Goal: Task Accomplishment & Management: Complete application form

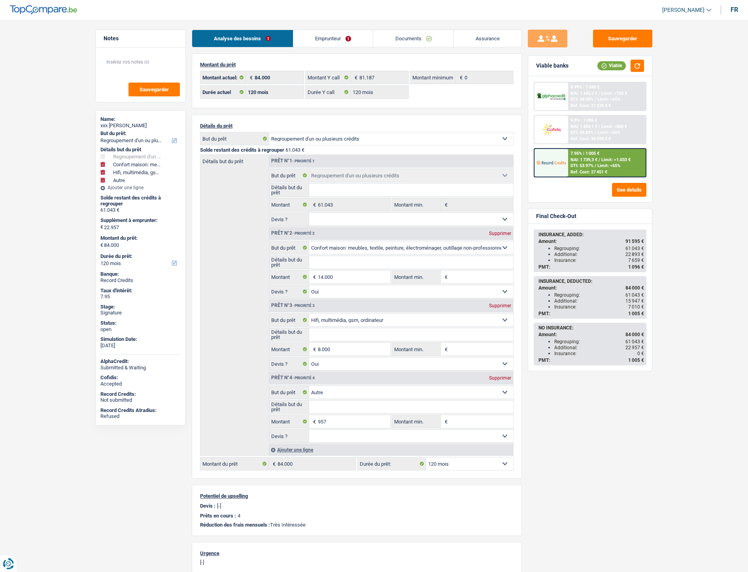
select select "refinancing"
select select "household"
select select "tech"
select select "other"
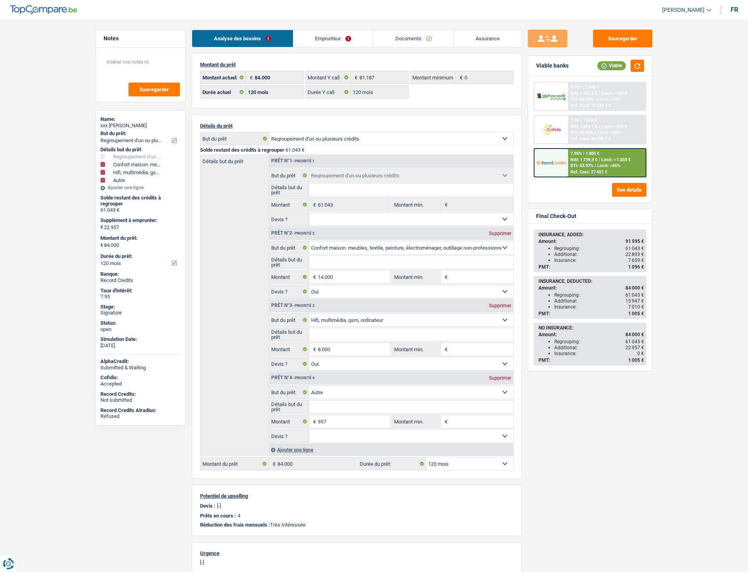
select select "120"
select select "refinancing"
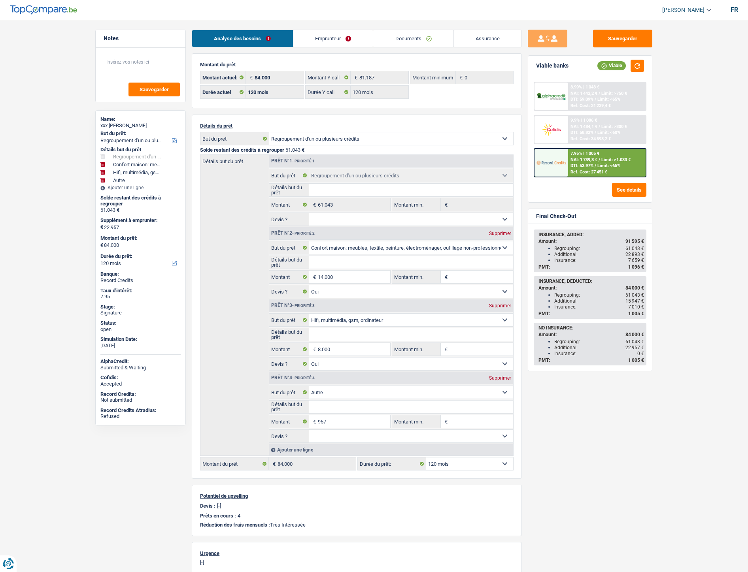
select select "household"
select select "yes"
select select "tech"
select select "yes"
select select "other"
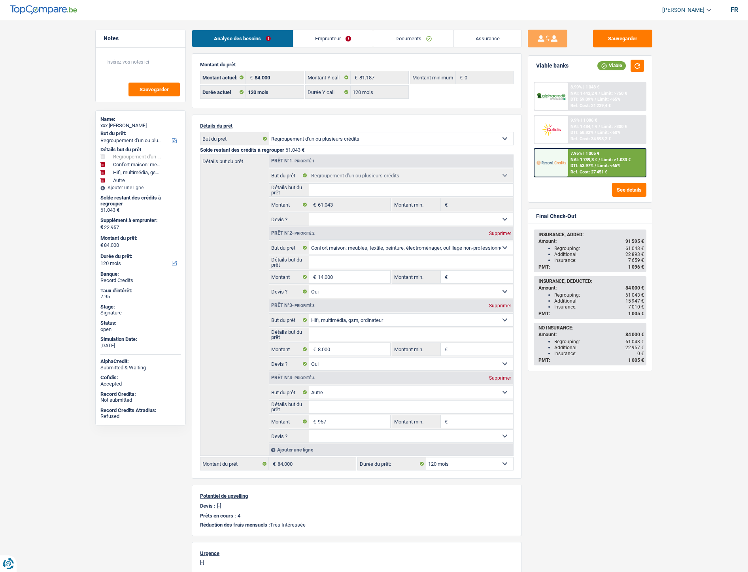
select select "120"
select select "refinancing"
select select "household"
select select "tech"
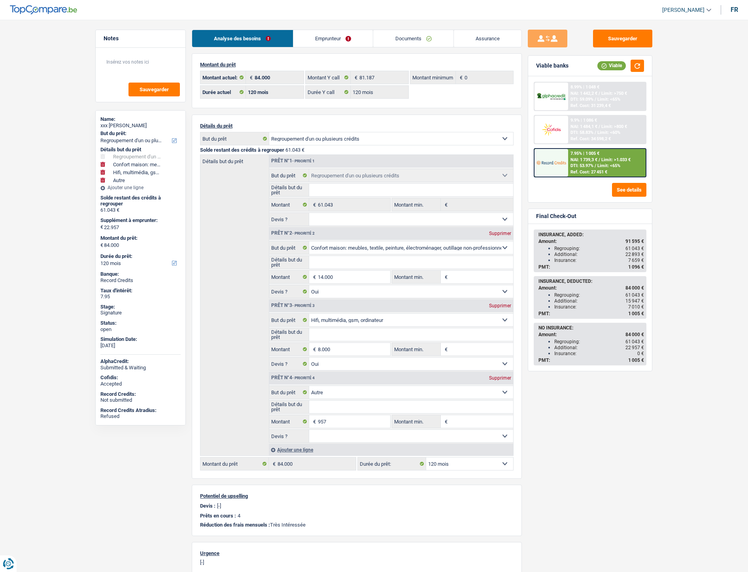
select select "other"
select select "120"
select select "refinancing"
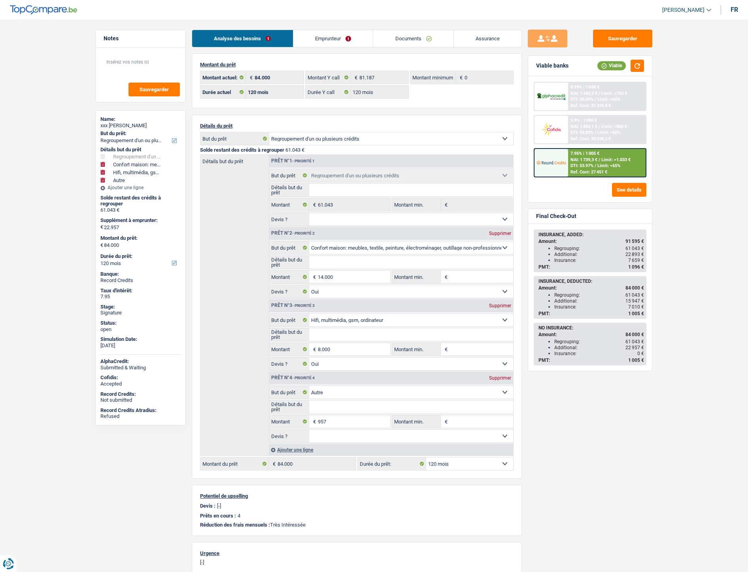
select select "refinancing"
select select "household"
select select "yes"
select select "tech"
select select "yes"
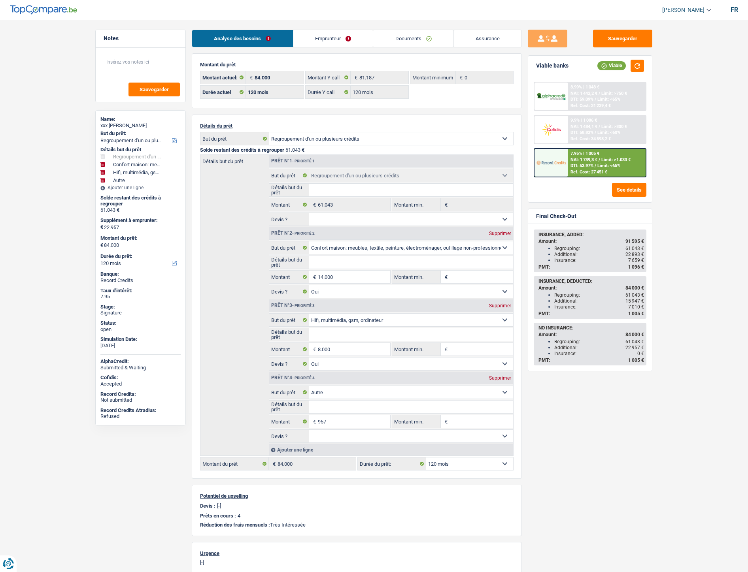
select select "other"
select select "120"
click at [420, 41] on link "Documents" at bounding box center [413, 38] width 80 height 17
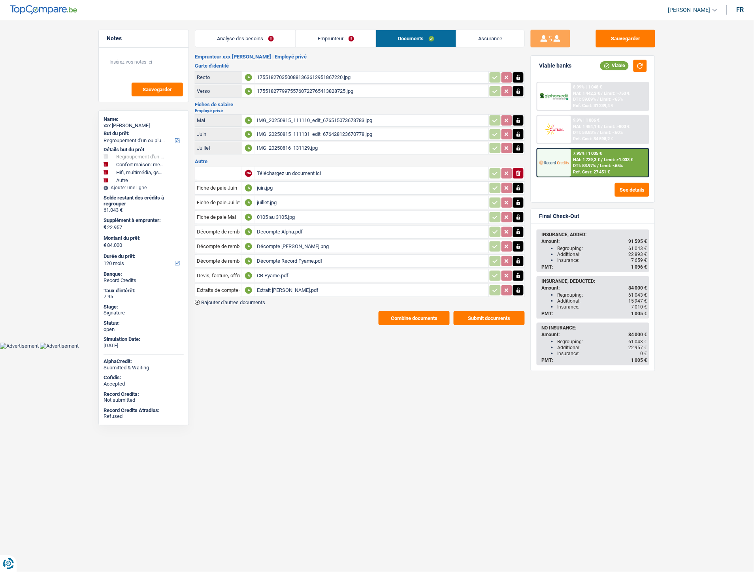
click at [483, 38] on link "Assurance" at bounding box center [490, 38] width 68 height 17
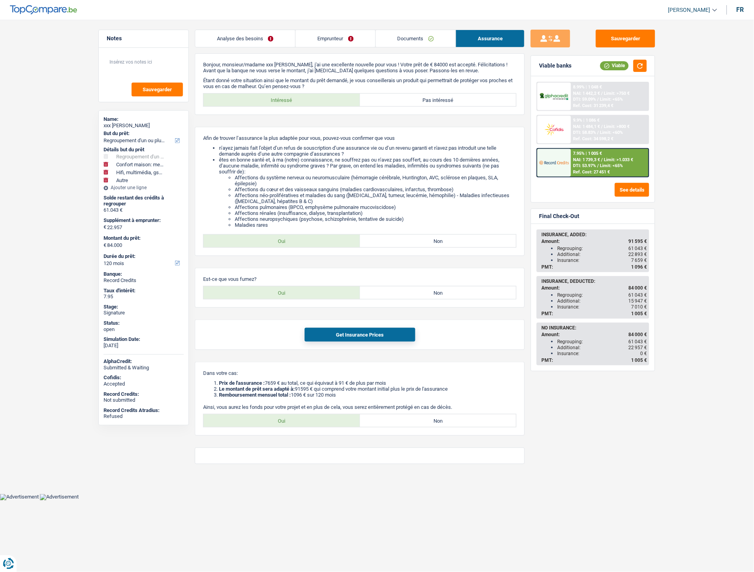
click at [247, 36] on link "Analyse des besoins" at bounding box center [245, 38] width 100 height 17
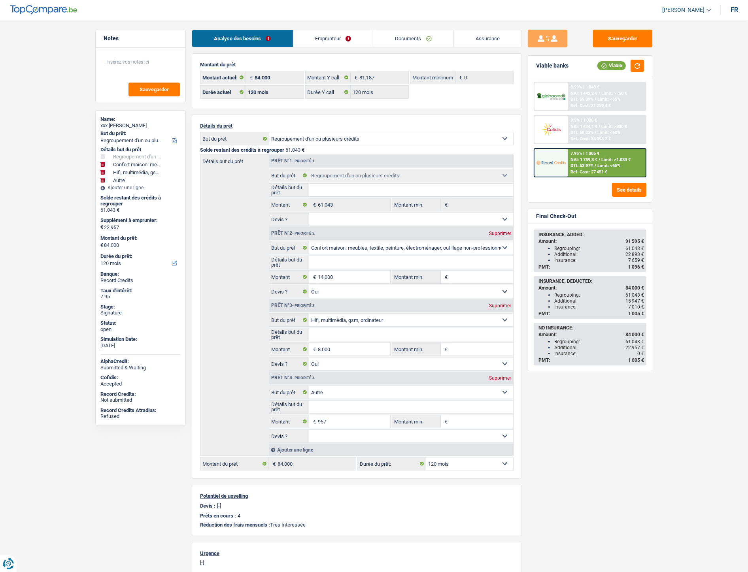
click at [342, 40] on link "Emprunteur" at bounding box center [333, 38] width 80 height 17
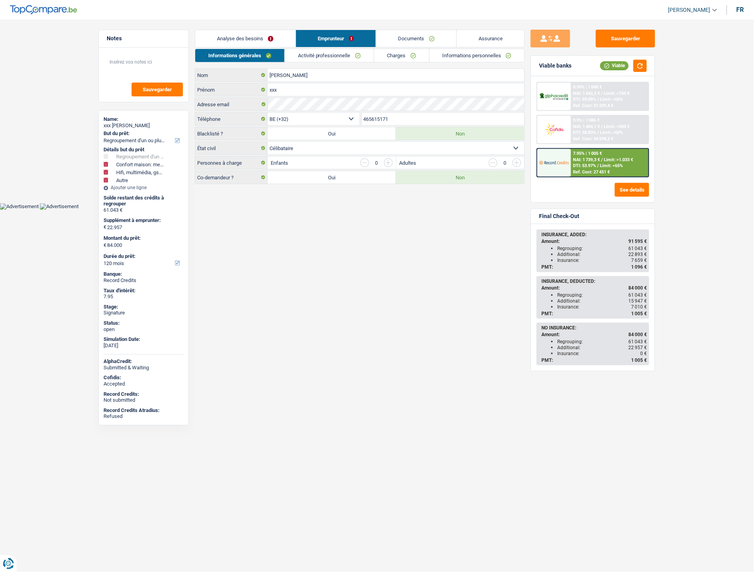
click at [452, 54] on link "Informations personnelles" at bounding box center [477, 55] width 95 height 13
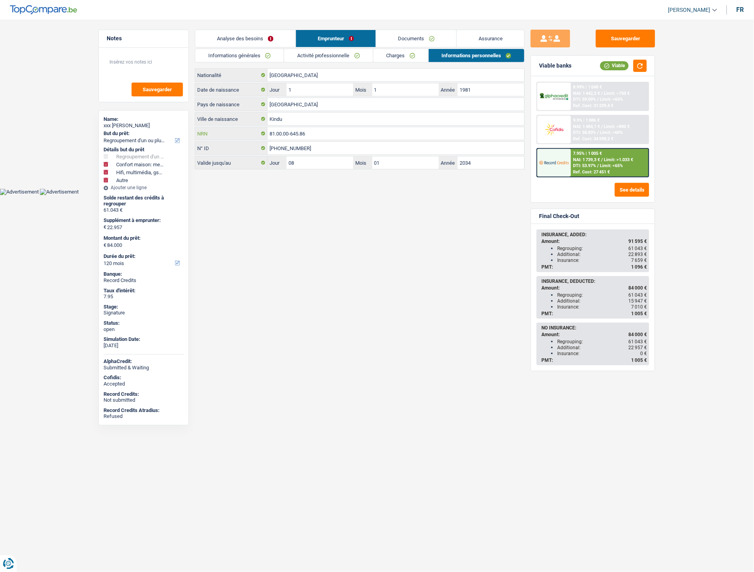
drag, startPoint x: 309, startPoint y: 136, endPoint x: 278, endPoint y: 134, distance: 30.9
click at [267, 134] on div "81.00.00-645.86 NRN" at bounding box center [359, 133] width 329 height 13
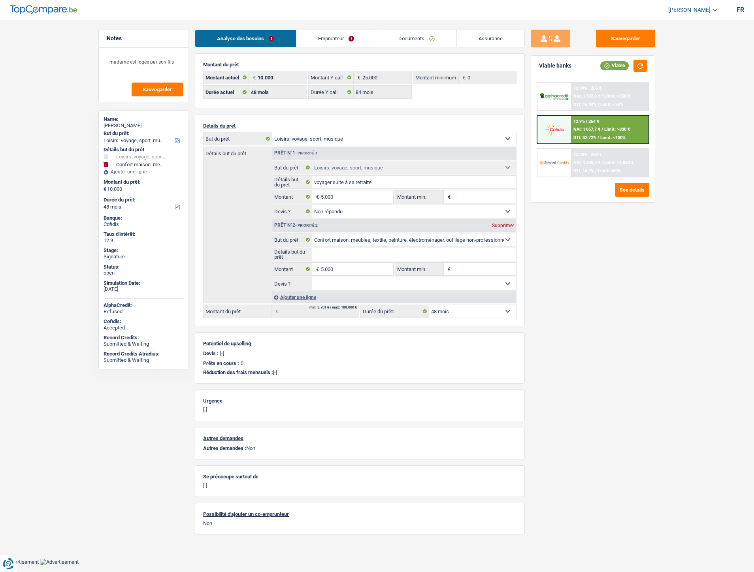
select select "hobbies"
select select "household"
select select "48"
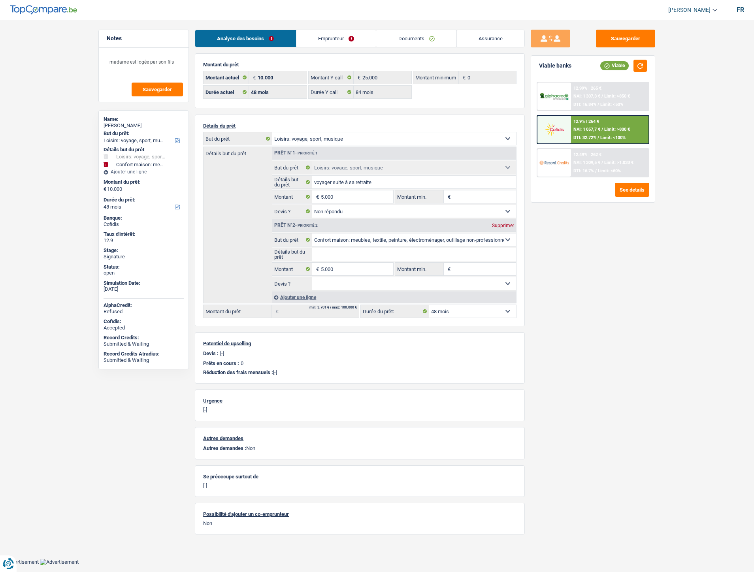
select select "84"
select select "hobbies"
select select "not_answered"
select select "household"
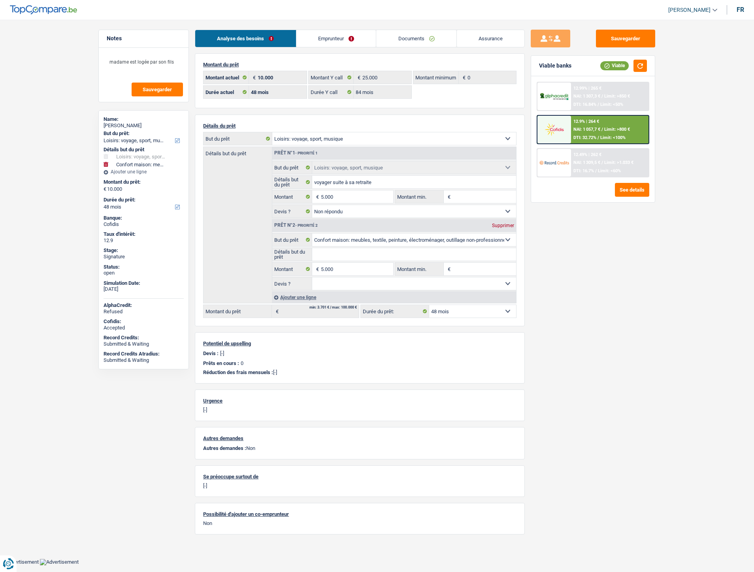
select select "48"
click at [419, 36] on link "Documents" at bounding box center [416, 38] width 80 height 17
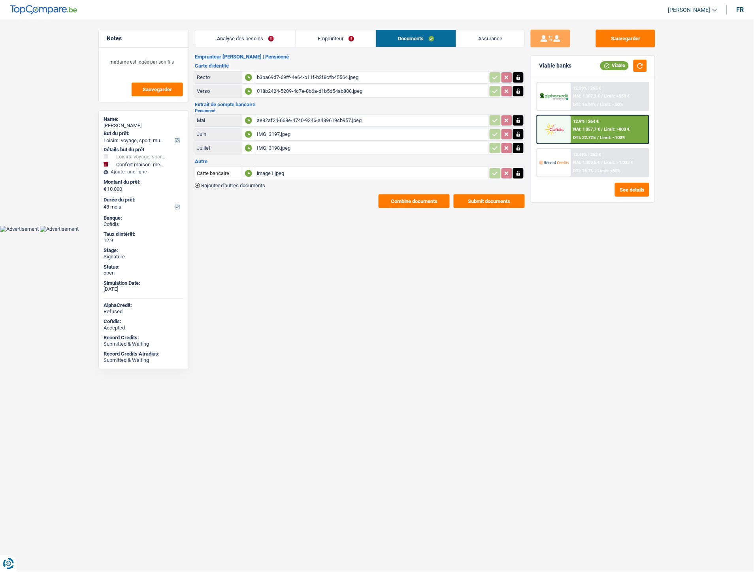
click at [252, 38] on link "Analyse des besoins" at bounding box center [245, 38] width 100 height 17
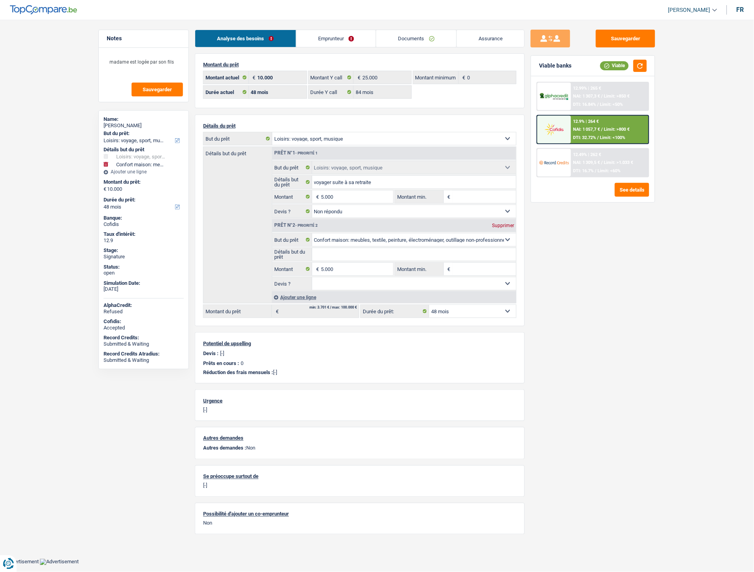
click at [593, 128] on span "NAI: 1 057,7 €" at bounding box center [586, 129] width 27 height 5
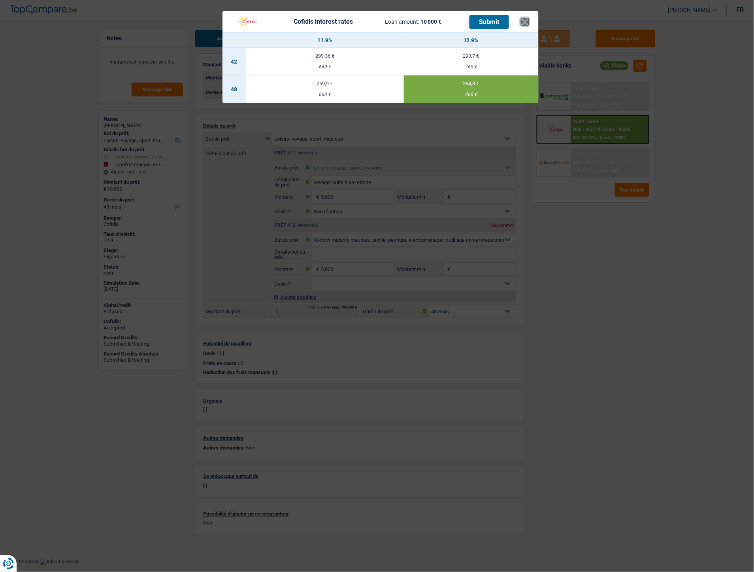
click at [527, 21] on button "×" at bounding box center [525, 22] width 8 height 8
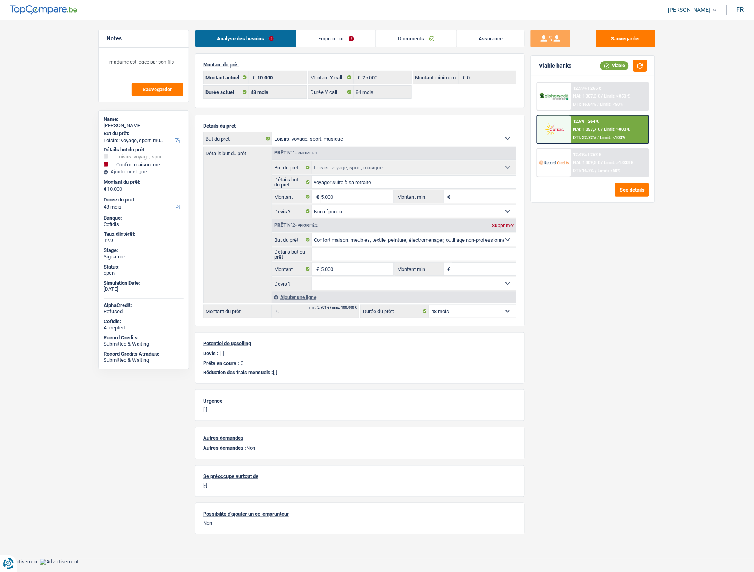
click at [427, 34] on link "Documents" at bounding box center [416, 38] width 80 height 17
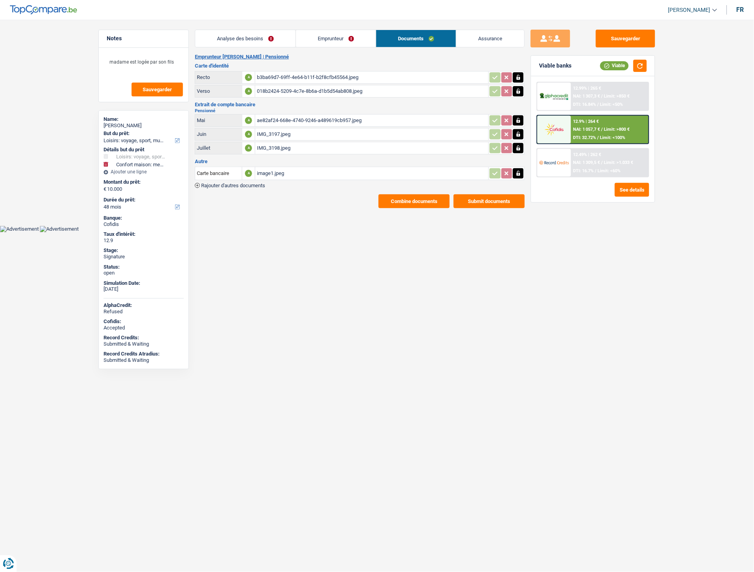
click at [261, 183] on span "Rajouter d'autres documents" at bounding box center [233, 185] width 64 height 5
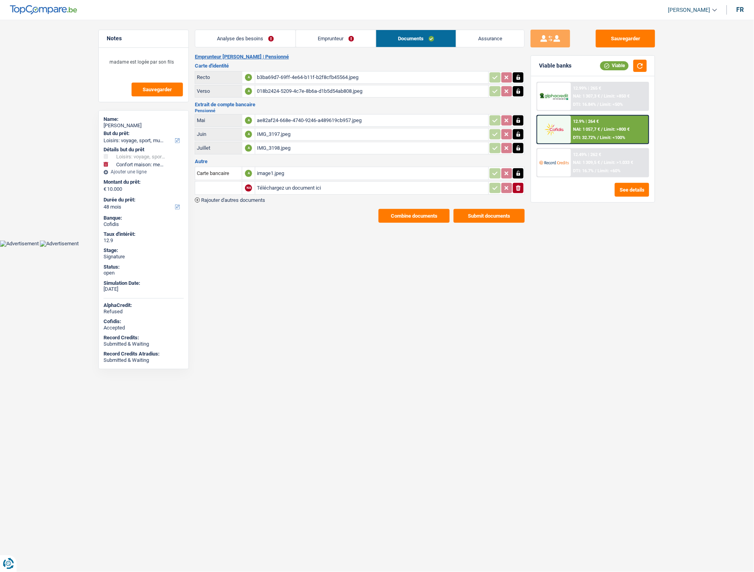
click at [269, 187] on input "Téléchargez un document ici" at bounding box center [372, 188] width 230 height 12
type input "C:\fakepath\Extrait Delvosal.pdf"
click at [232, 198] on span "Rajouter d'autres documents" at bounding box center [233, 200] width 64 height 5
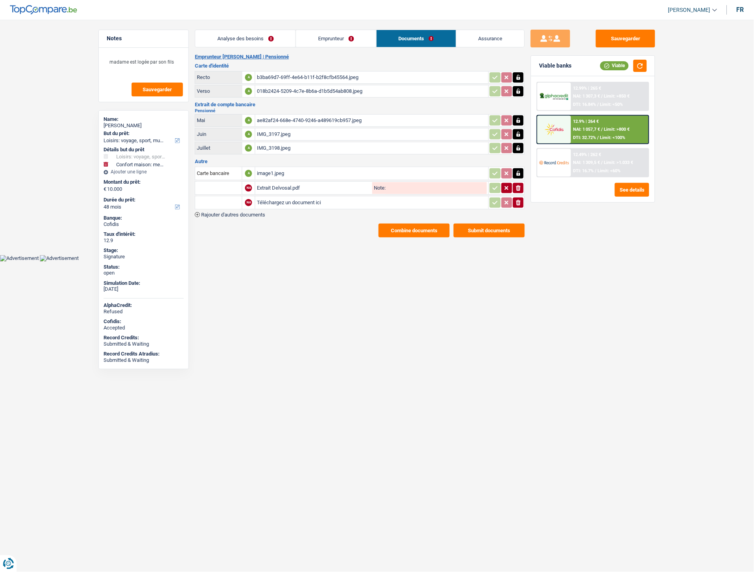
click at [272, 197] on input "Téléchargez un document ici" at bounding box center [372, 203] width 230 height 12
type input "C:\fakepath\ID-CB Delvosal.pdf"
click at [231, 196] on td at bounding box center [218, 202] width 47 height 13
click at [231, 187] on input "text" at bounding box center [218, 188] width 43 height 13
click at [250, 220] on li "Extraits de compte de toutes les transactions 3 derniers mois" at bounding box center [274, 224] width 151 height 10
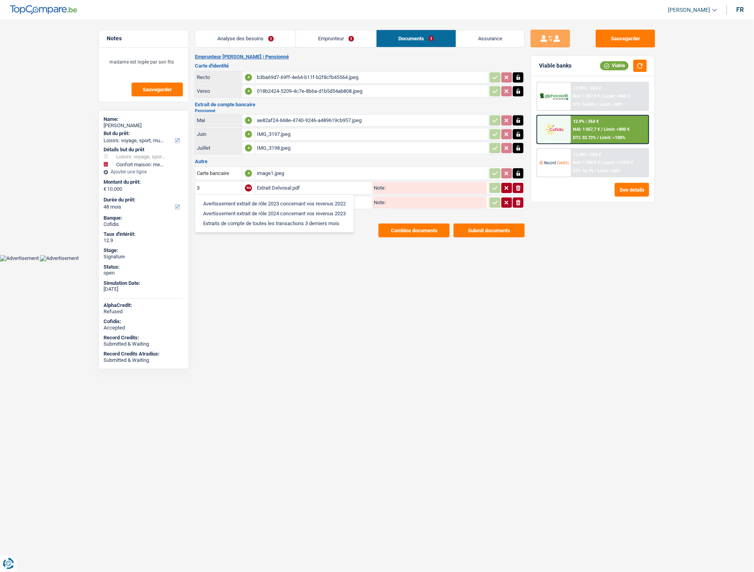
type input "Extraits de compte de toutes les transactions 3 derniers mois"
click at [228, 200] on input "text" at bounding box center [218, 202] width 43 height 13
click at [222, 217] on li "Carte bancaire" at bounding box center [239, 218] width 81 height 10
type input "Carte bancaire"
click at [492, 199] on icon "button" at bounding box center [495, 203] width 6 height 8
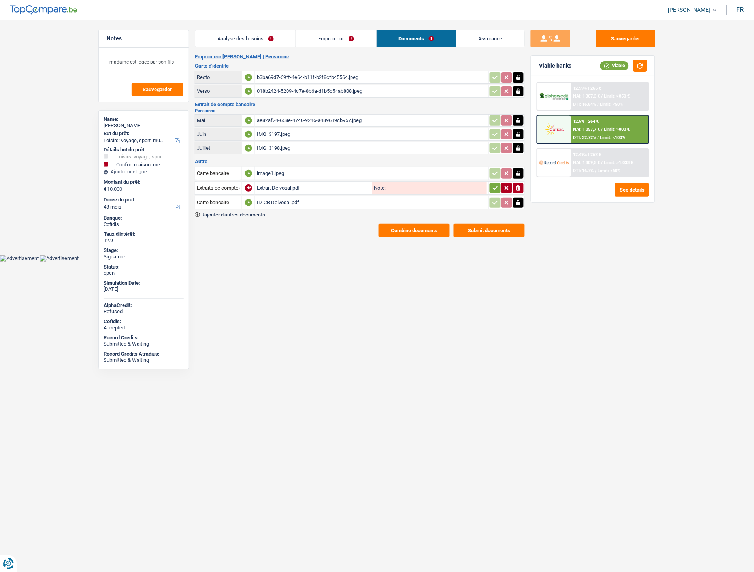
click at [495, 186] on icon "button" at bounding box center [495, 188] width 5 height 4
click at [624, 29] on main "Notes madame est logée par son fils Sauvegarder Name: Monique Delvosal But du p…" at bounding box center [377, 133] width 754 height 243
click at [612, 33] on button "Sauvegarder" at bounding box center [625, 39] width 59 height 18
click at [413, 227] on button "Combine documents" at bounding box center [414, 231] width 71 height 14
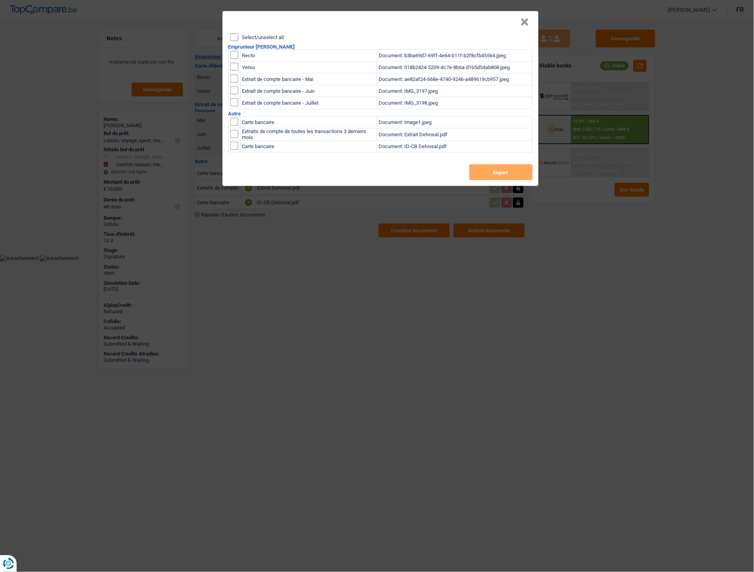
click at [270, 38] on label "Select/unselect all" at bounding box center [263, 37] width 42 height 5
click at [238, 38] on input "Select/unselect all" at bounding box center [234, 37] width 8 height 8
checkbox input "true"
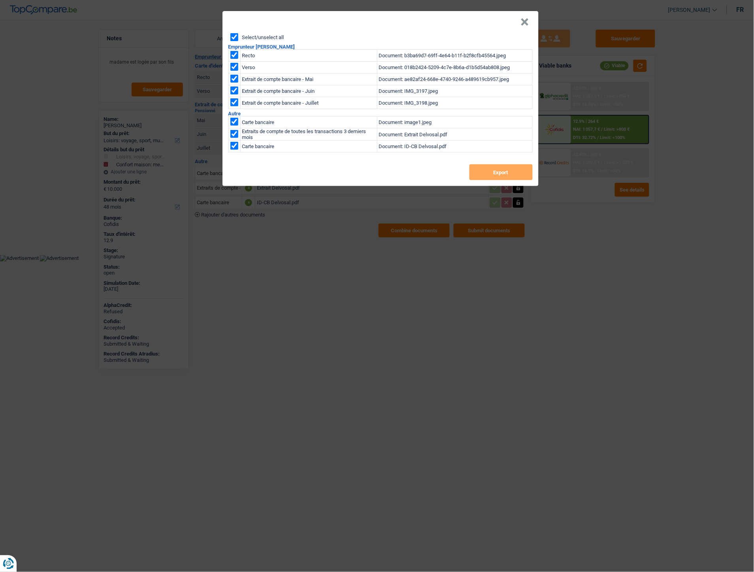
checkbox input "true"
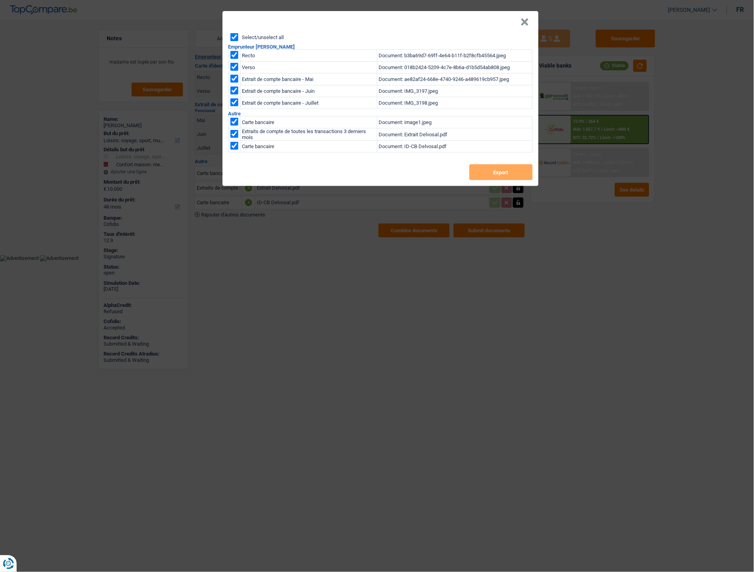
checkbox input "true"
click at [496, 172] on button "Export" at bounding box center [501, 172] width 63 height 16
drag, startPoint x: 528, startPoint y: 23, endPoint x: 514, endPoint y: 11, distance: 17.9
click at [528, 23] on button "×" at bounding box center [525, 22] width 8 height 8
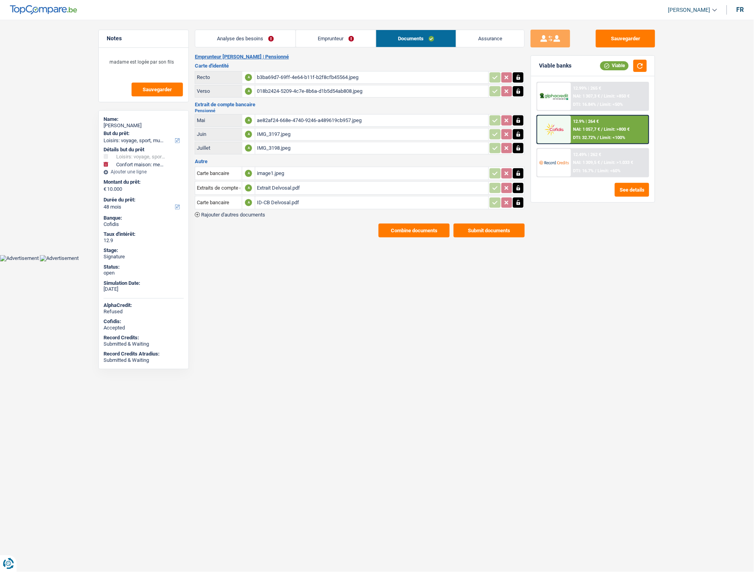
click at [253, 40] on link "Analyse des besoins" at bounding box center [245, 38] width 100 height 17
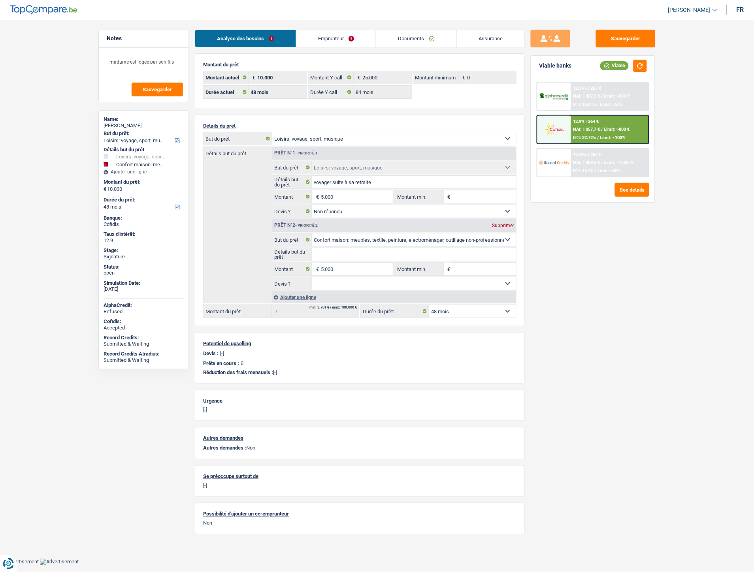
drag, startPoint x: 325, startPoint y: 34, endPoint x: 355, endPoint y: 44, distance: 31.6
click at [325, 34] on link "Emprunteur" at bounding box center [336, 38] width 80 height 17
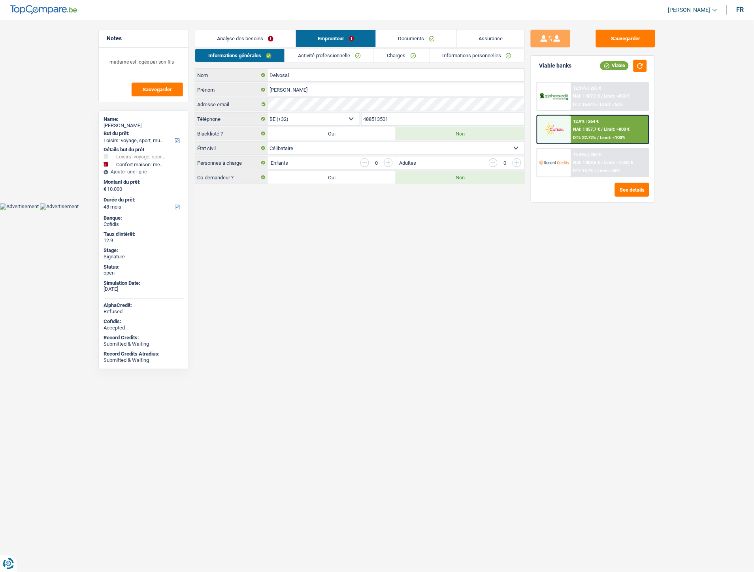
click at [458, 54] on link "Informations personnelles" at bounding box center [477, 55] width 95 height 13
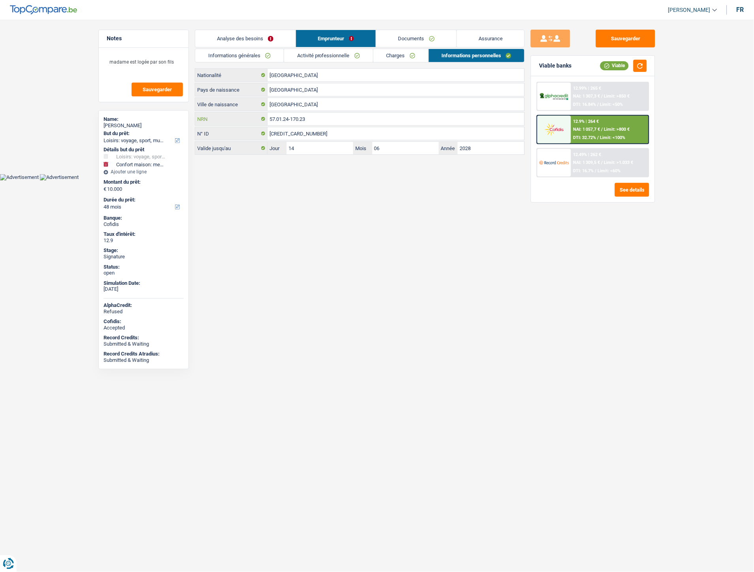
drag, startPoint x: 315, startPoint y: 118, endPoint x: 262, endPoint y: 124, distance: 52.9
click at [262, 124] on div "57.01.24-170.23 NRN" at bounding box center [359, 119] width 329 height 13
click at [606, 41] on button "Sauvegarder" at bounding box center [625, 39] width 59 height 18
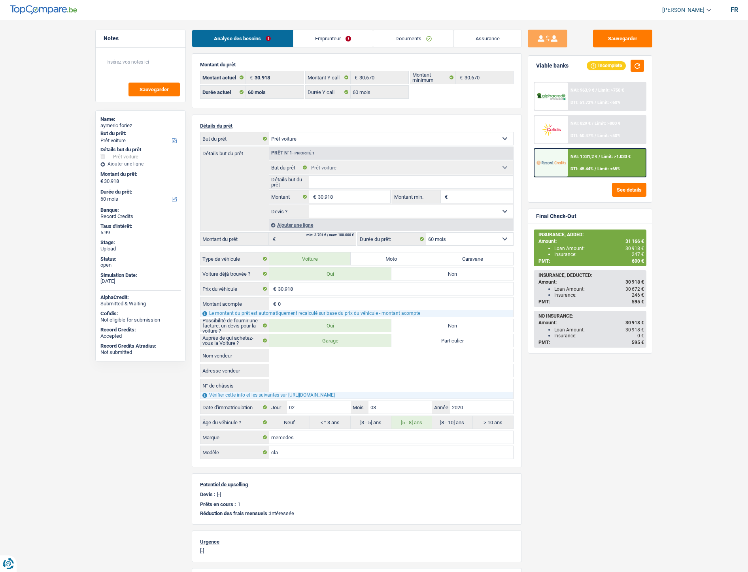
select select "car"
select select "60"
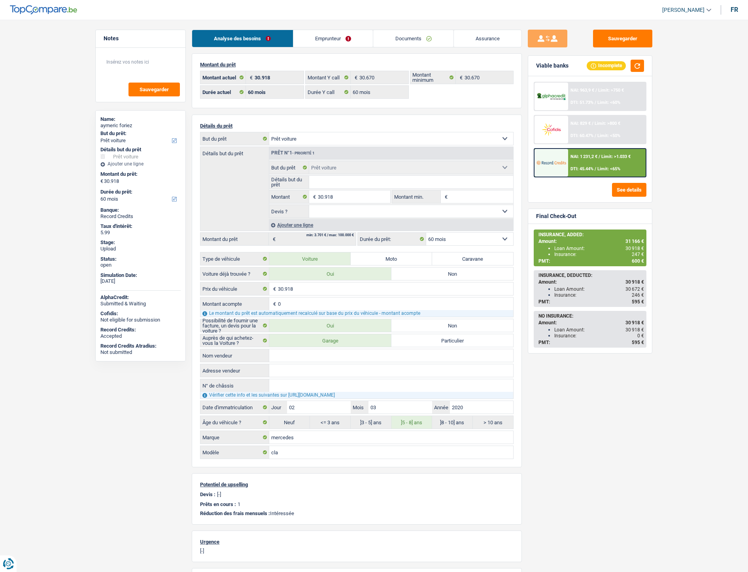
select select "car"
select select "60"
drag, startPoint x: 0, startPoint y: 0, endPoint x: 407, endPoint y: 34, distance: 408.5
click at [407, 34] on link "Documents" at bounding box center [413, 38] width 80 height 17
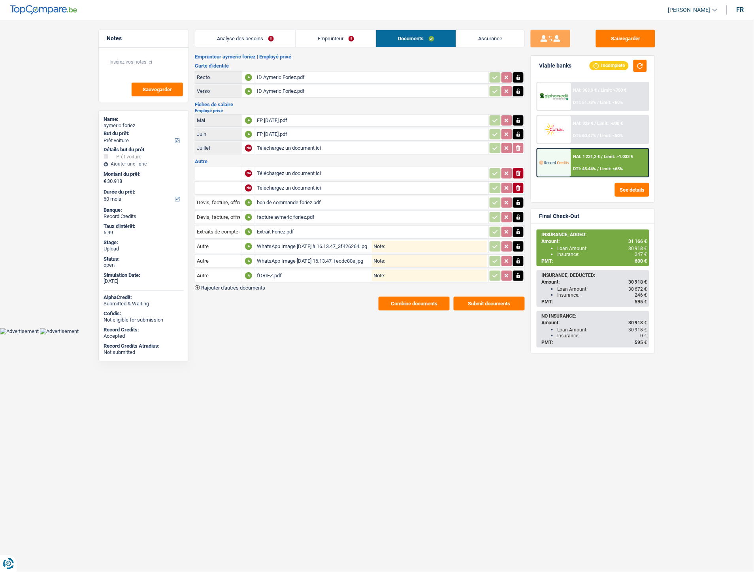
click at [259, 286] on span "Rajouter d'autres documents" at bounding box center [233, 287] width 64 height 5
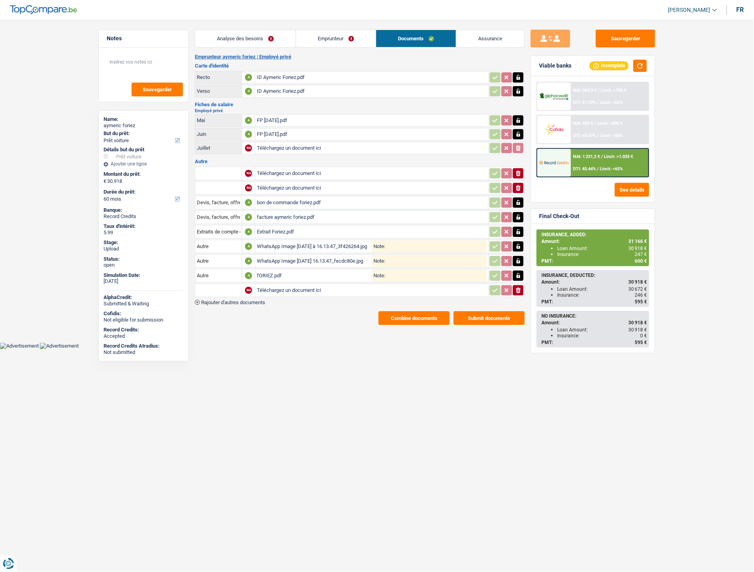
click at [286, 285] on input "Téléchargez un document ici" at bounding box center [372, 291] width 230 height 12
type input "C:\fakepath\1000005289.jpg"
click at [226, 286] on input "text" at bounding box center [218, 290] width 43 height 13
click at [222, 302] on li "Carte bancaire" at bounding box center [239, 306] width 81 height 10
type input "Carte bancaire"
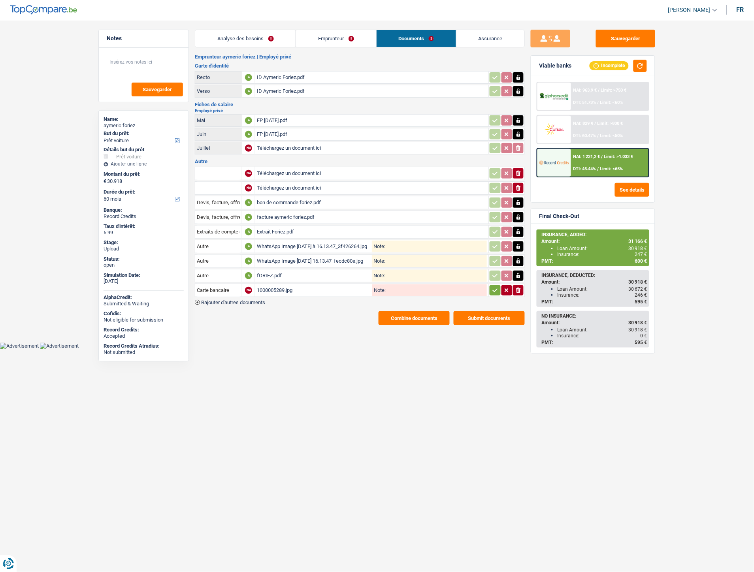
click at [491, 286] on button "button" at bounding box center [495, 290] width 11 height 10
click at [621, 32] on button "Sauvegarder" at bounding box center [625, 39] width 59 height 18
click at [420, 311] on button "Combine documents" at bounding box center [414, 318] width 71 height 14
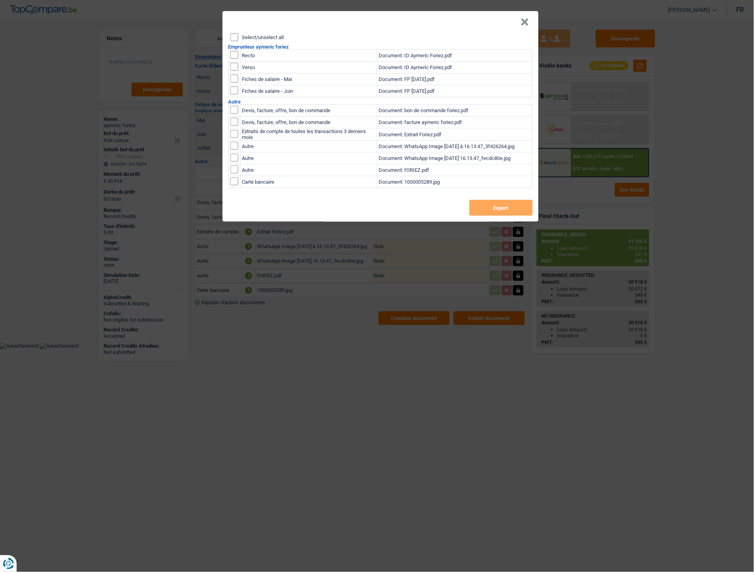
click at [257, 31] on header "×" at bounding box center [380, 22] width 316 height 22
click at [256, 33] on div "Select/unselect all" at bounding box center [381, 37] width 302 height 8
click at [235, 36] on input "Select/unselect all" at bounding box center [234, 37] width 8 height 8
checkbox input "true"
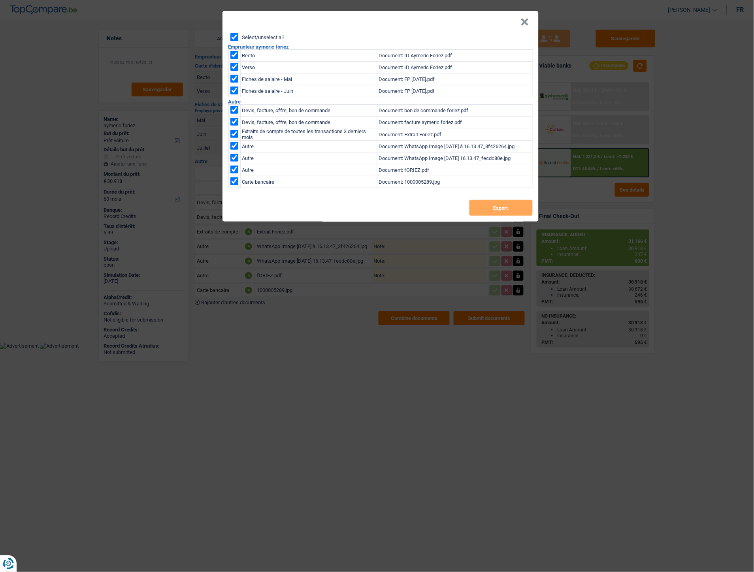
checkbox input "true"
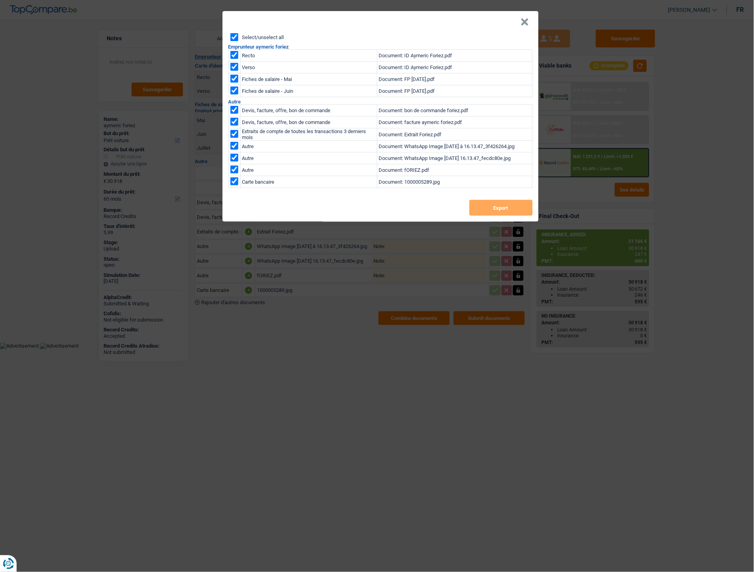
checkbox input "true"
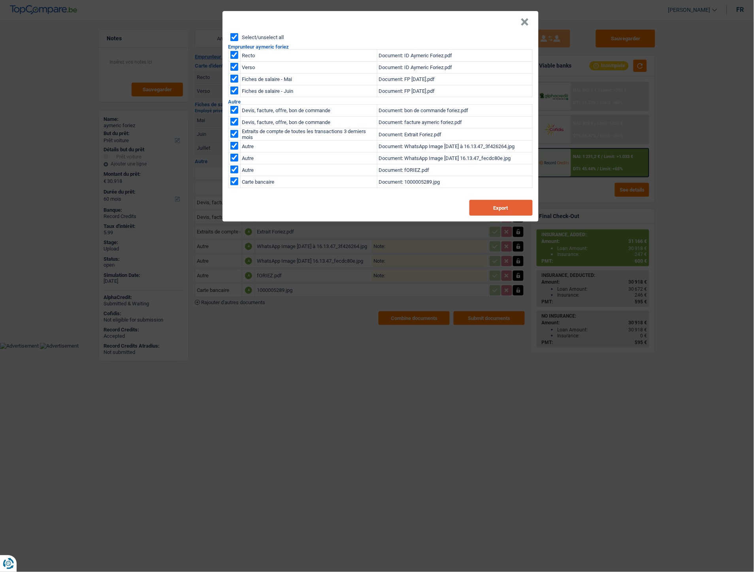
click at [481, 209] on button "Export" at bounding box center [501, 208] width 63 height 16
drag, startPoint x: 528, startPoint y: 21, endPoint x: 496, endPoint y: 18, distance: 31.7
click at [528, 21] on button "×" at bounding box center [525, 22] width 8 height 8
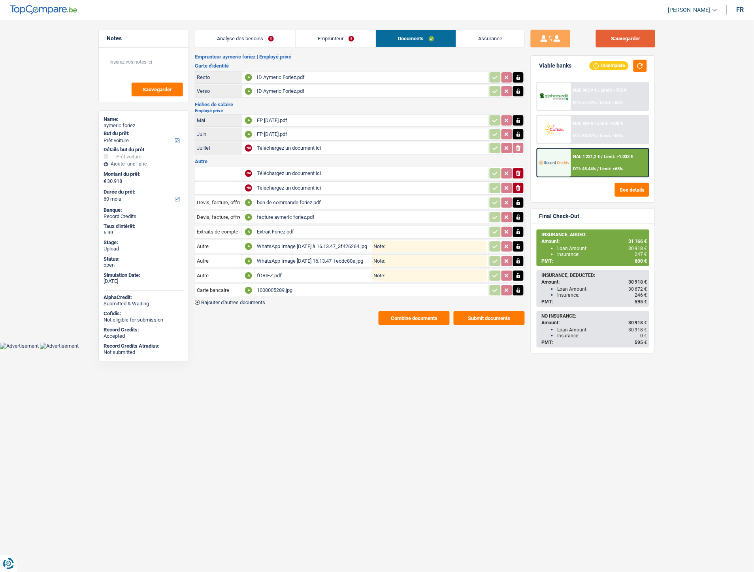
drag, startPoint x: 632, startPoint y: 38, endPoint x: 628, endPoint y: 34, distance: 5.9
click at [631, 40] on button "Sauvegarder" at bounding box center [625, 39] width 59 height 18
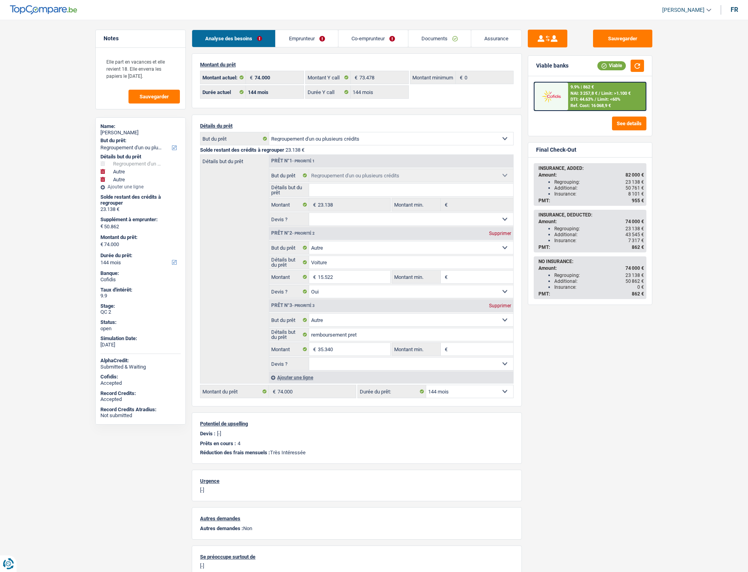
select select "refinancing"
select select "other"
select select "144"
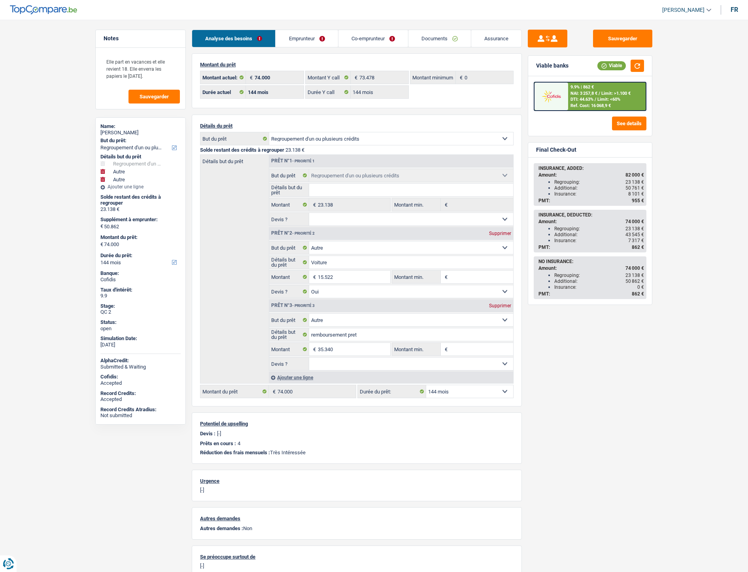
select select "144"
select select "refinancing"
select select "other"
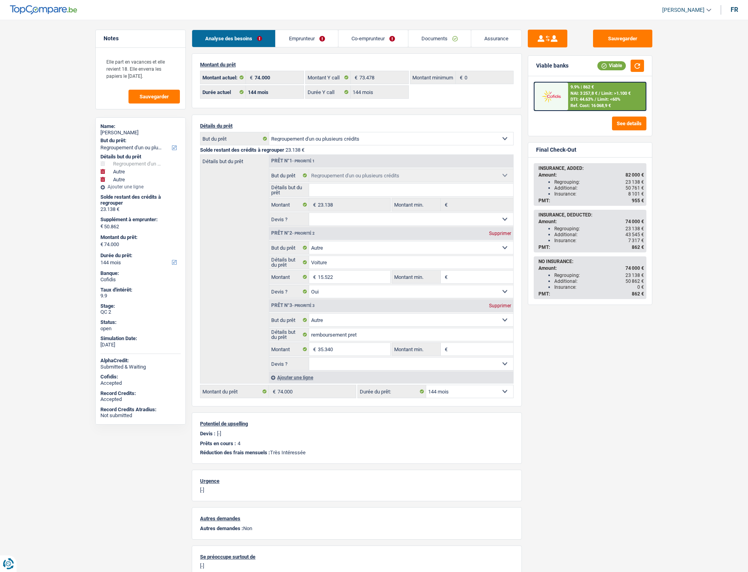
select select "yes"
select select "other"
select select "144"
click at [439, 49] on div "Analyse des besoins Emprunteur Co-emprunteur Documents Assurance Montant du prê…" at bounding box center [357, 322] width 330 height 585
click at [439, 45] on link "Documents" at bounding box center [439, 38] width 62 height 17
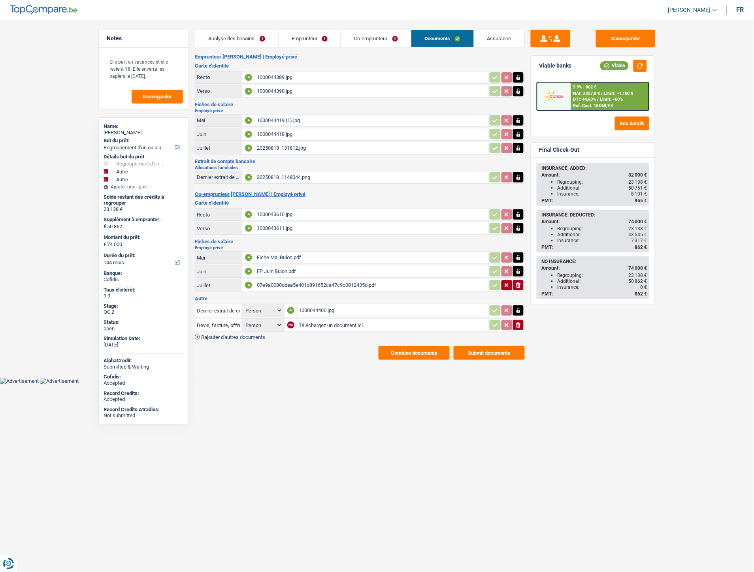
click at [319, 305] on div "1000044400.jpg" at bounding box center [393, 311] width 188 height 12
click at [297, 280] on div "07e9a0080ddea5e401d891652ca47c9c0012435d.pdf" at bounding box center [372, 285] width 230 height 12
click at [313, 319] on input "Téléchargez un document ici" at bounding box center [393, 325] width 188 height 12
type input "C:\fakepath\Elantis décompte Jeanmart.pdf"
click at [221, 321] on input "Devis, facture, offre, bon de commande" at bounding box center [218, 325] width 43 height 13
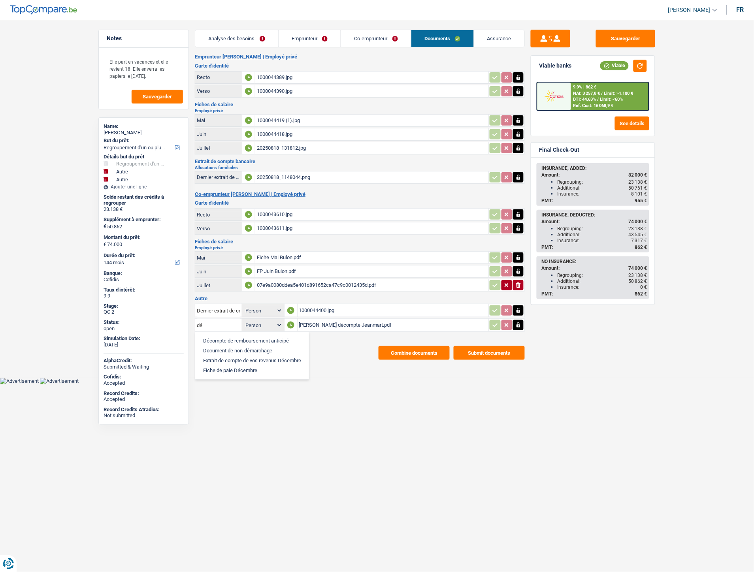
click at [224, 336] on li "Décompte de remboursement anticipé" at bounding box center [252, 341] width 106 height 10
type input "Décompte de remboursement anticipé"
click at [321, 356] on main "Notes Elle part en vacances et elle revient 18. Elle enverra les papiers le lun…" at bounding box center [377, 195] width 754 height 366
click at [633, 33] on button "Sauvegarder" at bounding box center [625, 39] width 59 height 18
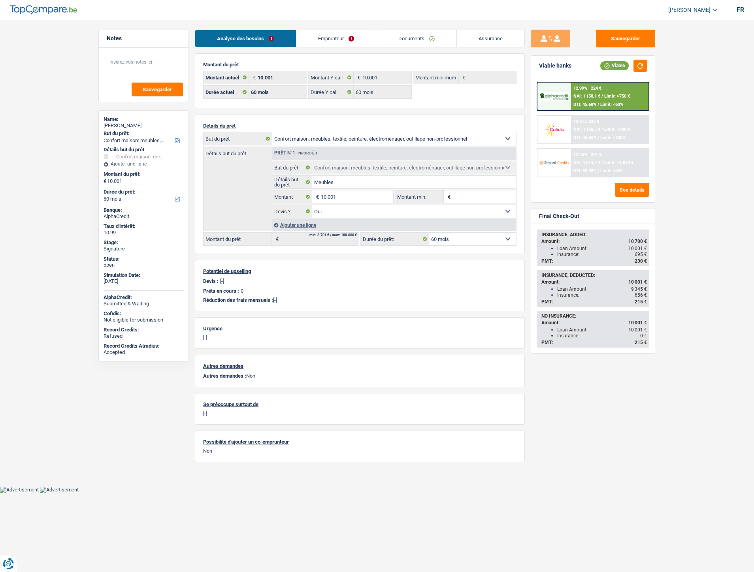
select select "household"
select select "60"
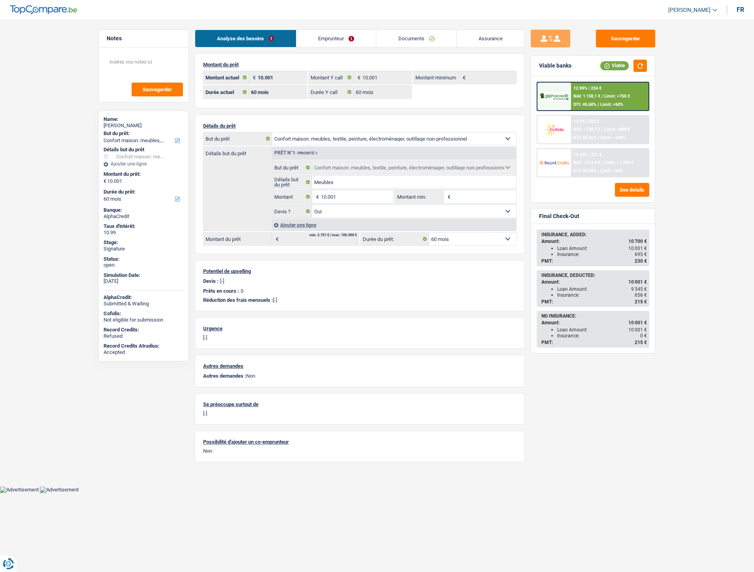
select select "household"
select select "yes"
select select "60"
click at [428, 39] on link "Documents" at bounding box center [416, 38] width 80 height 17
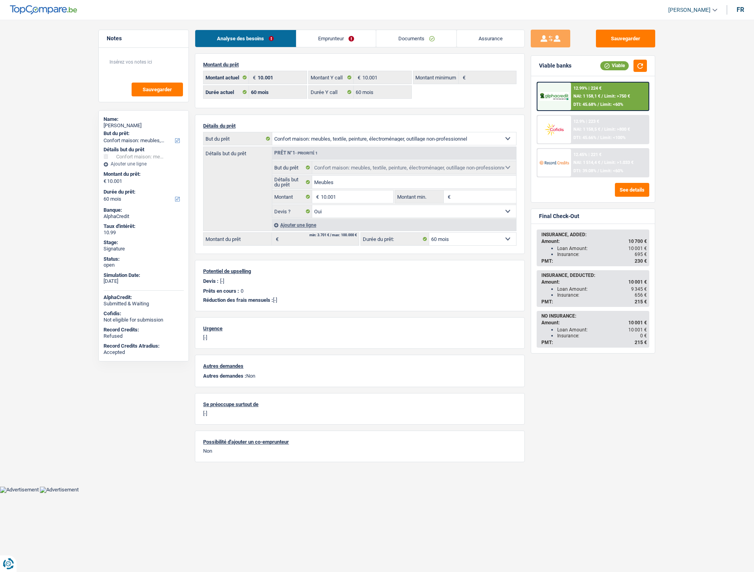
select select "household"
select select "60"
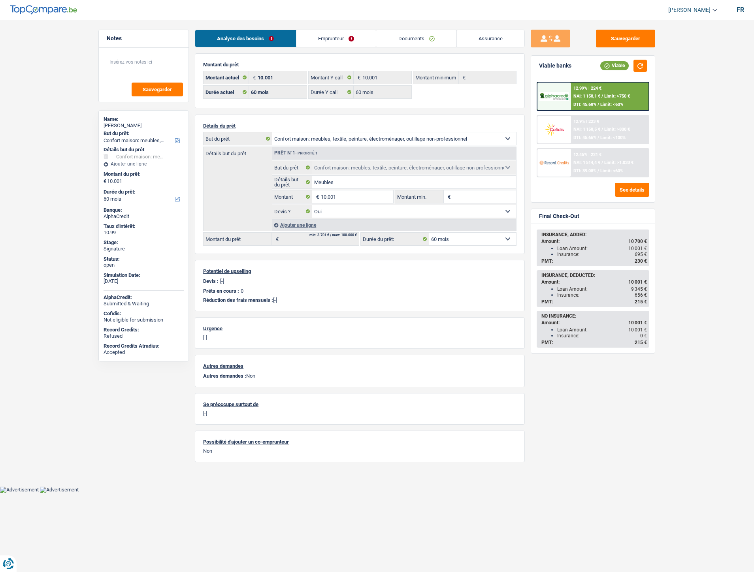
select select "household"
select select "yes"
select select "60"
select select "independent"
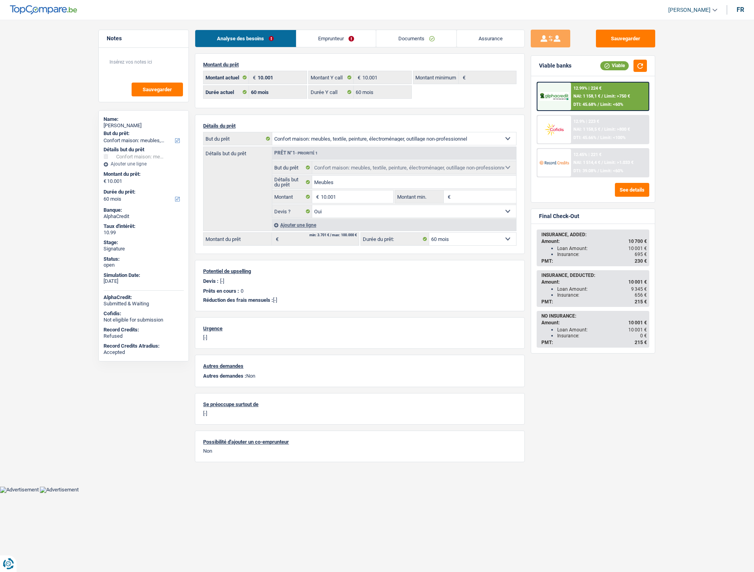
select select "netSalary"
select select "BE"
click at [309, 38] on link "Emprunteur" at bounding box center [336, 38] width 80 height 17
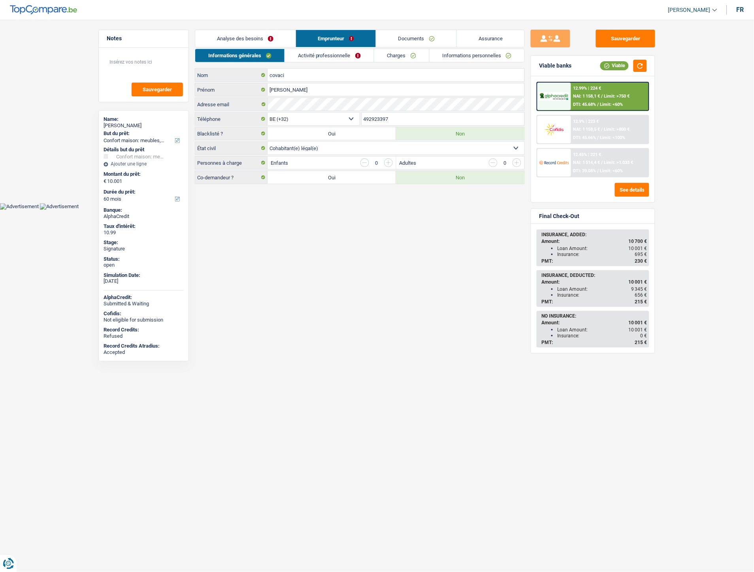
click at [321, 53] on link "Activité professionnelle" at bounding box center [329, 55] width 89 height 13
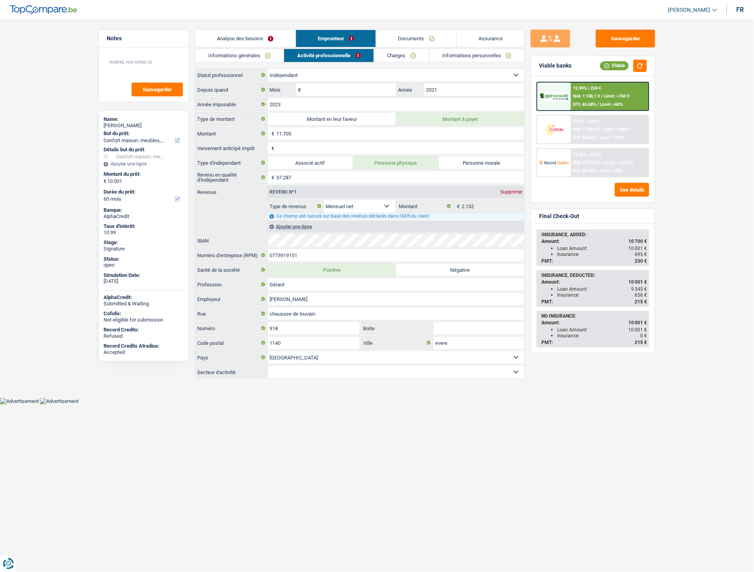
click at [397, 53] on link "Charges" at bounding box center [401, 55] width 55 height 13
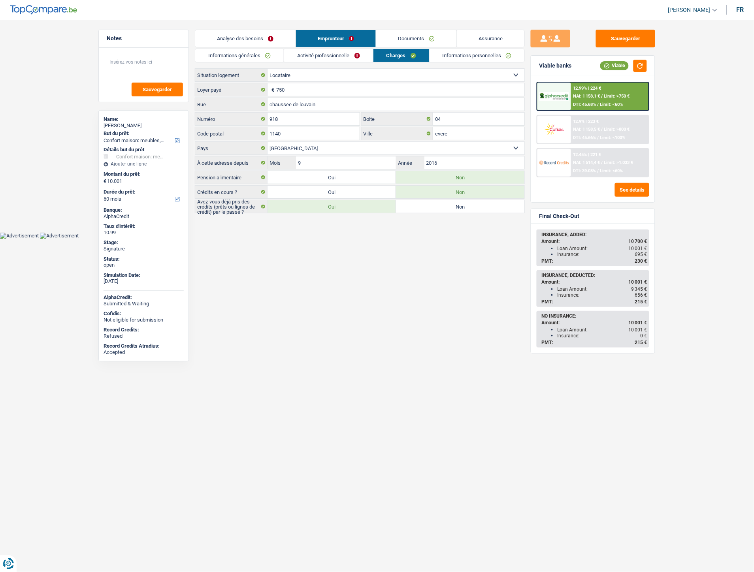
click at [354, 57] on link "Activité professionnelle" at bounding box center [328, 55] width 89 height 13
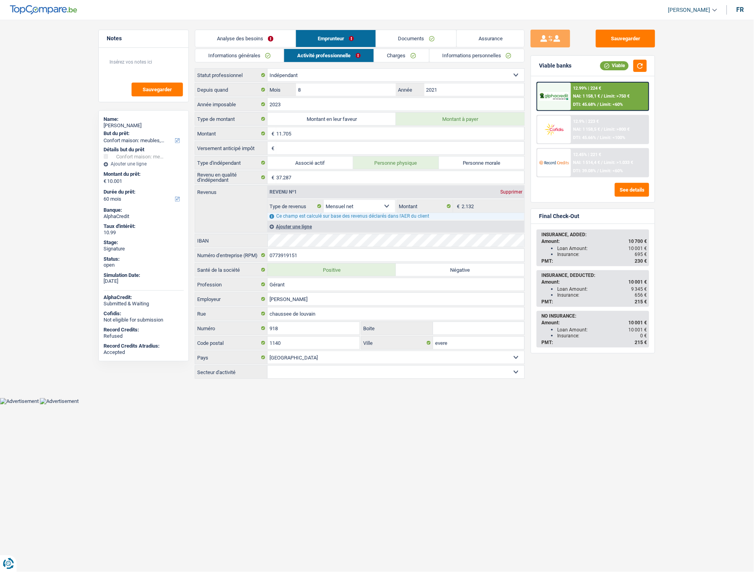
click at [443, 53] on link "Informations personnelles" at bounding box center [477, 55] width 95 height 13
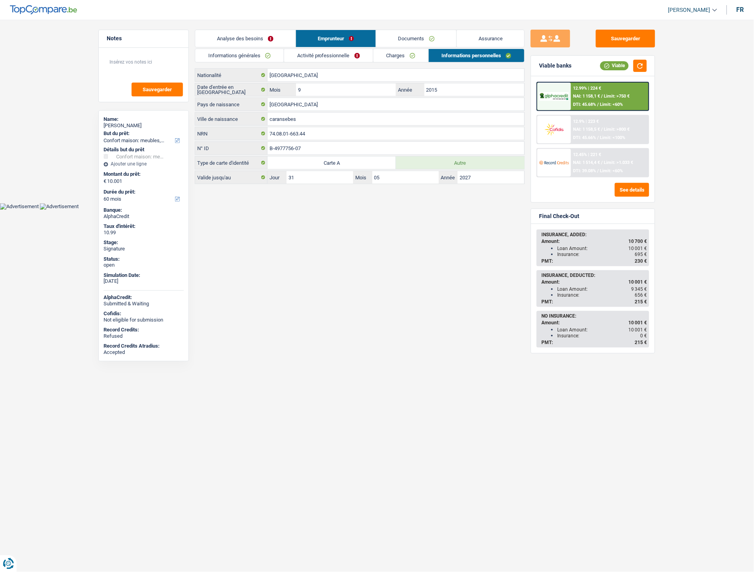
click at [240, 56] on link "Informations générales" at bounding box center [239, 55] width 89 height 13
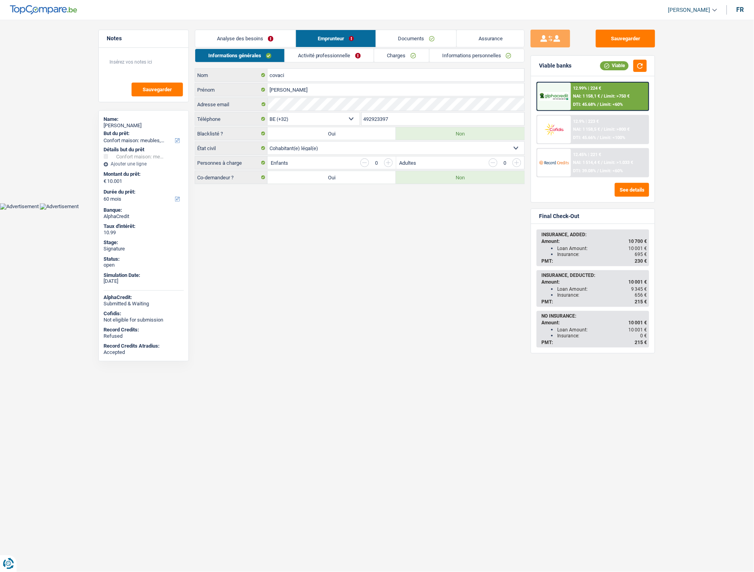
click at [404, 34] on link "Documents" at bounding box center [416, 38] width 80 height 17
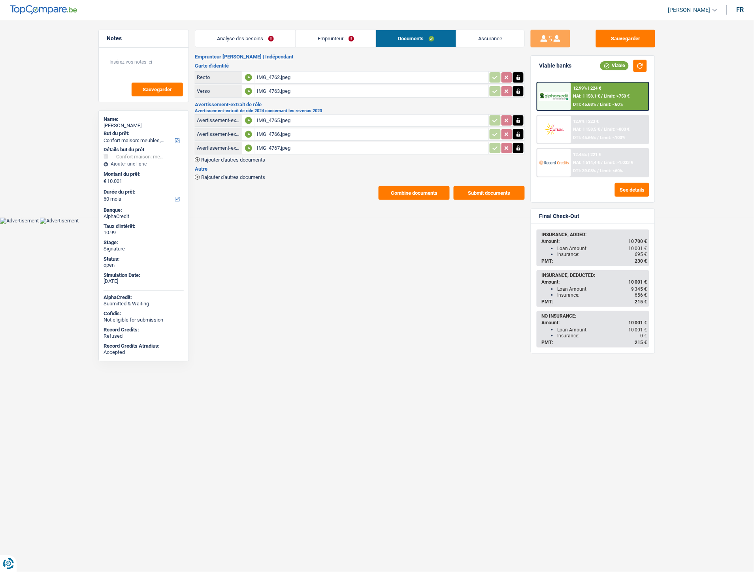
click at [217, 160] on span "Rajouter d'autres documents" at bounding box center [233, 159] width 64 height 5
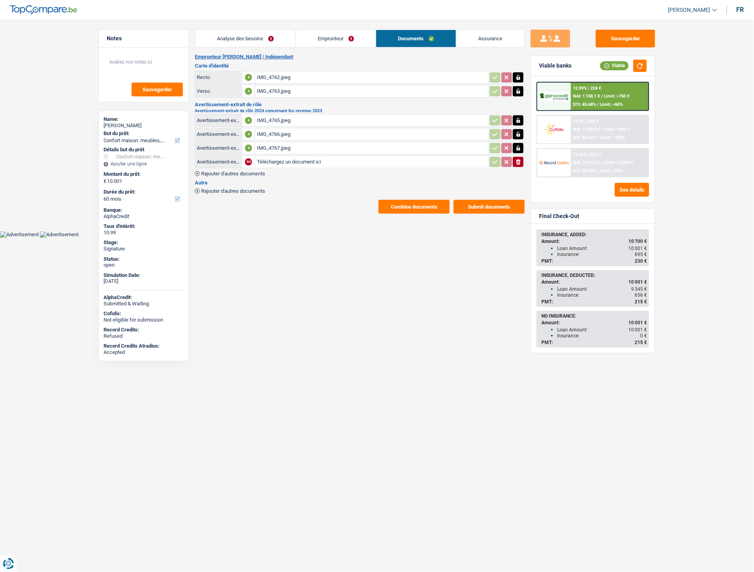
click at [278, 156] on td "Téléchargez un document ici" at bounding box center [372, 162] width 234 height 13
click at [279, 158] on input "Téléchargez un document ici" at bounding box center [372, 162] width 230 height 12
type input "C:\fakepath\WhatsApp Image 2025-08-28 à 16.40.47_ab2c1f1a.jpg"
click at [249, 172] on span "Rajouter d'autres documents" at bounding box center [233, 173] width 64 height 5
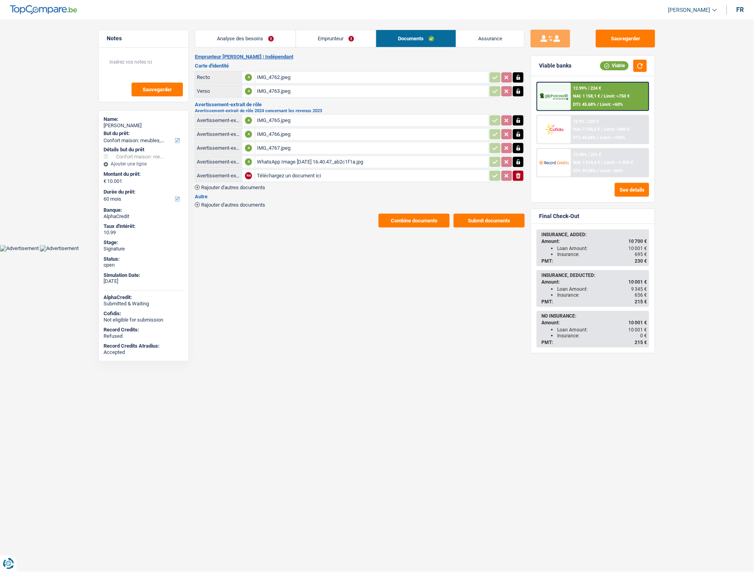
click at [302, 175] on input "Téléchargez un document ici" at bounding box center [372, 176] width 230 height 12
type input "C:\fakepath\WhatsApp Image 2025-08-28 à 16.40.48_71424517.jpg"
click at [226, 161] on div "Avertissement-extrait de rôle 2024 concernant les revenus 2023" at bounding box center [218, 162] width 43 height 6
click at [221, 161] on div "Avertissement-extrait de rôle 2024 concernant les revenus 2023" at bounding box center [218, 162] width 43 height 6
click at [519, 158] on icon "button" at bounding box center [518, 162] width 6 height 8
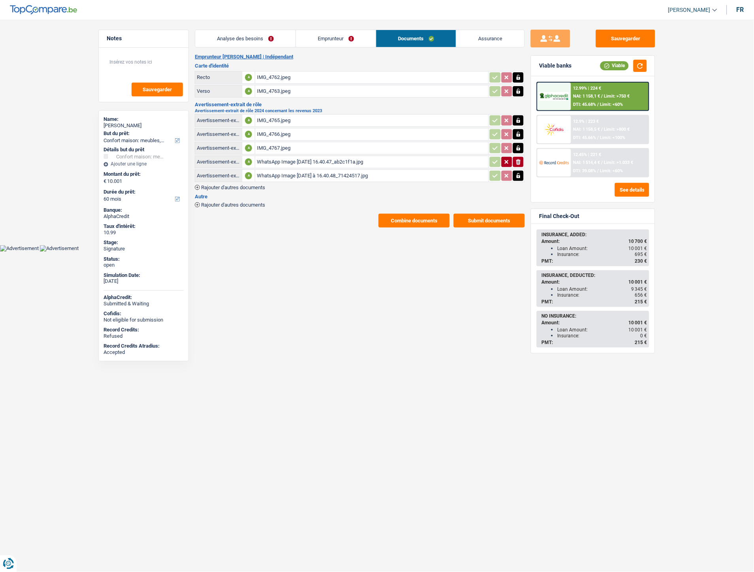
click at [516, 172] on icon "button" at bounding box center [518, 176] width 6 height 8
click at [215, 159] on div "Avertissement-extrait de rôle 2024 concernant les revenus 2023" at bounding box center [218, 162] width 43 height 6
click at [216, 159] on div "Avertissement-extrait de rôle 2024 concernant les revenus 2023" at bounding box center [218, 162] width 43 height 6
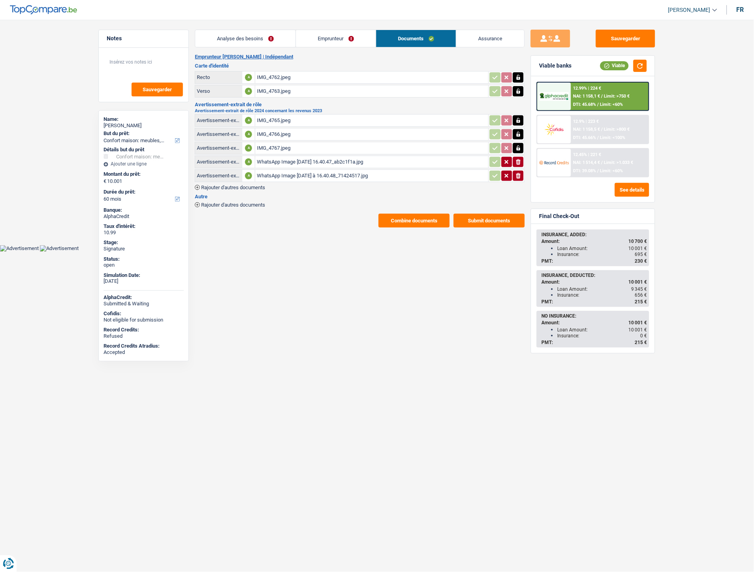
click at [216, 159] on div "Avertissement-extrait de rôle 2024 concernant les revenus 2023" at bounding box center [218, 162] width 43 height 6
click at [517, 172] on icon "ionicons-v5-e" at bounding box center [518, 176] width 6 height 8
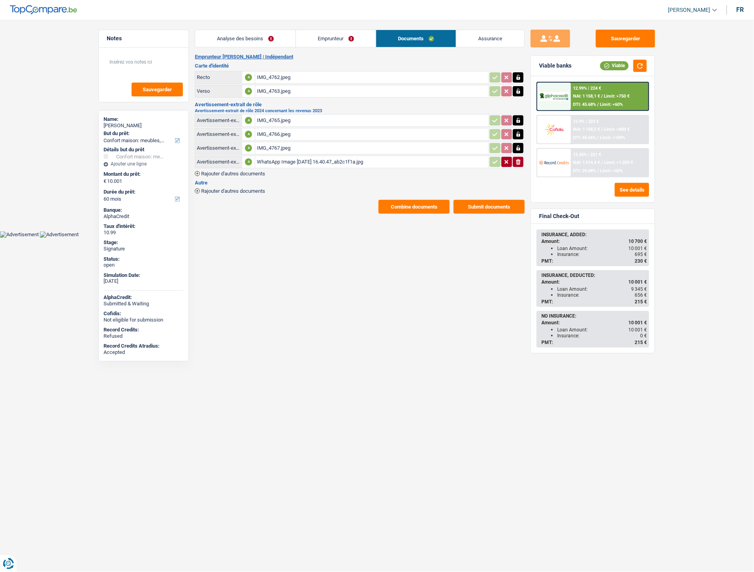
click at [519, 160] on icon "button" at bounding box center [518, 162] width 5 height 6
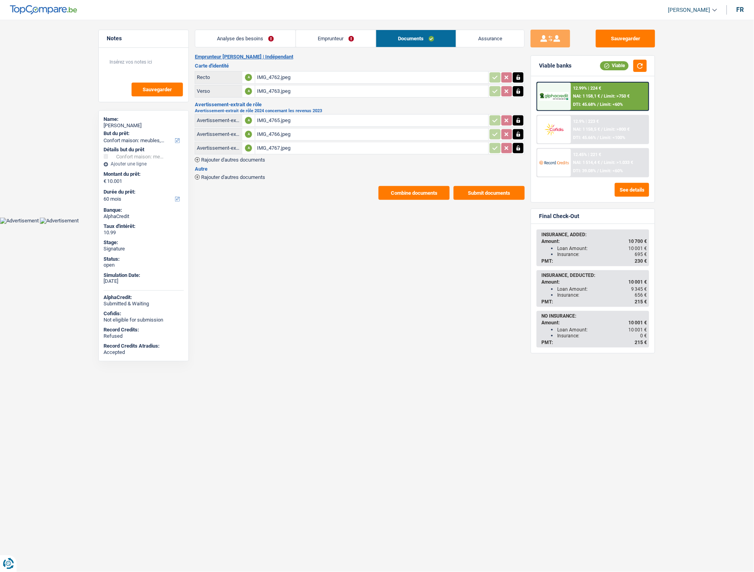
click at [229, 177] on span "Rajouter d'autres documents" at bounding box center [233, 177] width 64 height 5
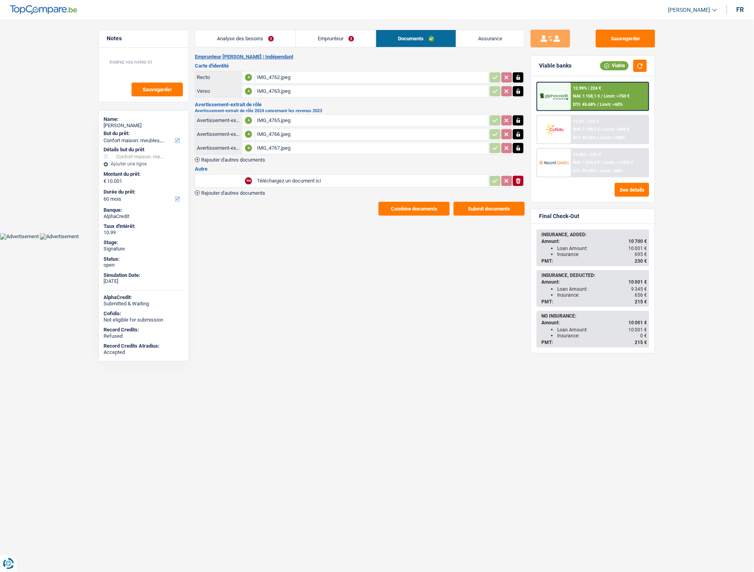
click at [271, 178] on input "Téléchargez un document ici" at bounding box center [372, 181] width 230 height 12
type input "C:\fakepath\WhatsApp Image 2025-08-28 à 16.40.47_ab2c1f1a.jpg"
click at [255, 190] on span "Rajouter d'autres documents" at bounding box center [233, 192] width 64 height 5
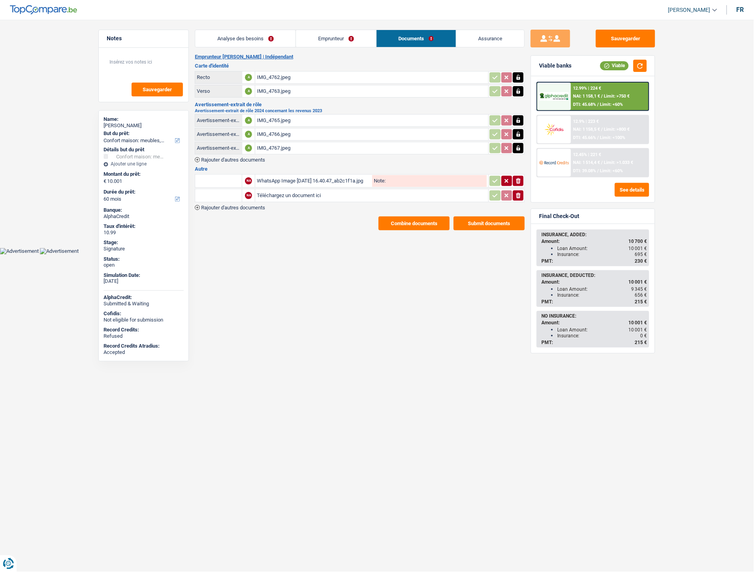
click at [275, 194] on input "Téléchargez un document ici" at bounding box center [372, 196] width 230 height 12
type input "C:\fakepath\WhatsApp Image 2025-08-28 à 16.40.48_71424517.jpg"
click at [228, 181] on input "text" at bounding box center [218, 181] width 43 height 13
click at [230, 192] on li "Carte bancaire" at bounding box center [239, 197] width 81 height 10
type input "Carte bancaire"
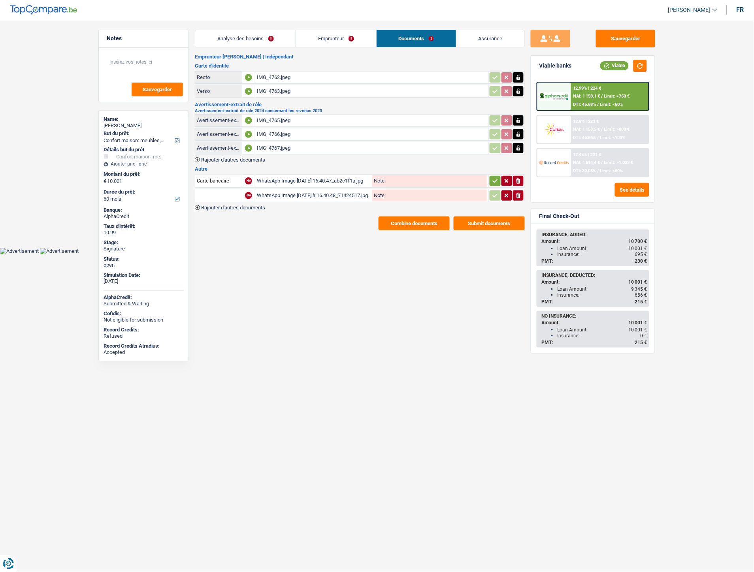
click at [224, 191] on input "text" at bounding box center [218, 195] width 43 height 13
click at [230, 210] on li "Carte bancaire" at bounding box center [239, 211] width 81 height 10
type input "Carte bancaire"
click at [492, 182] on icon "button" at bounding box center [495, 181] width 6 height 8
click at [496, 194] on icon "button" at bounding box center [495, 196] width 6 height 8
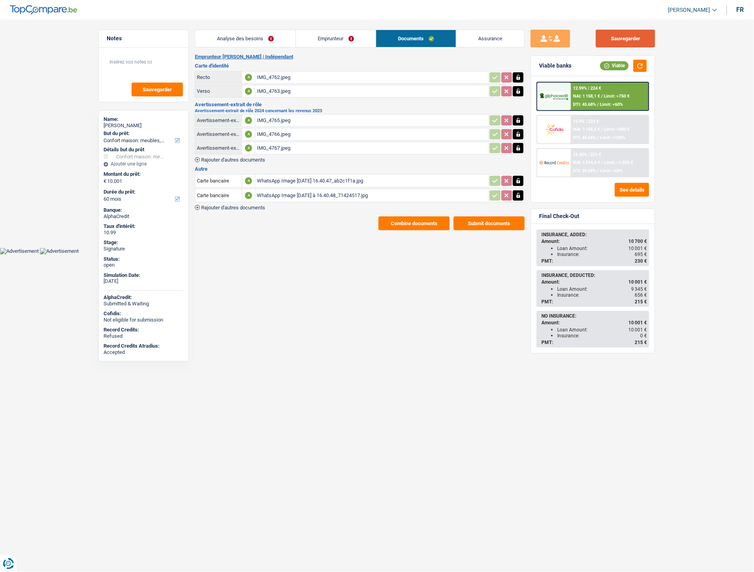
click at [619, 43] on button "Sauvegarder" at bounding box center [625, 39] width 59 height 18
click at [400, 219] on button "Combine documents" at bounding box center [414, 224] width 71 height 14
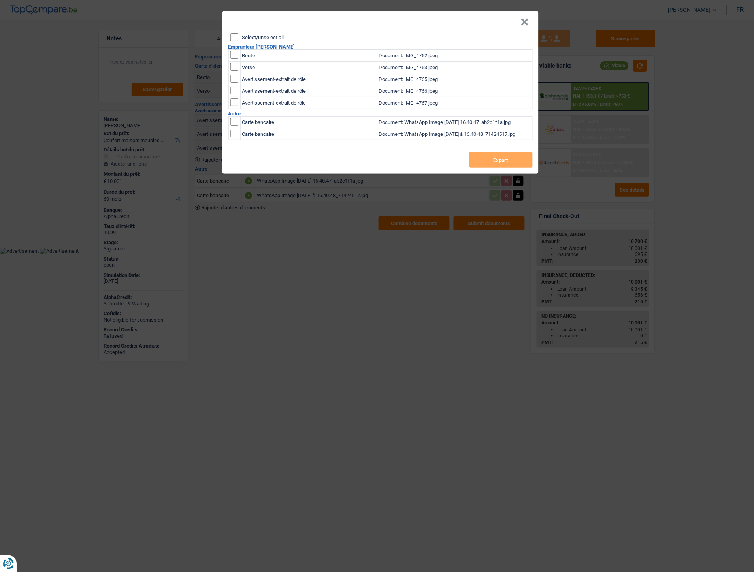
click at [238, 36] on input "Select/unselect all" at bounding box center [234, 37] width 8 height 8
checkbox input "true"
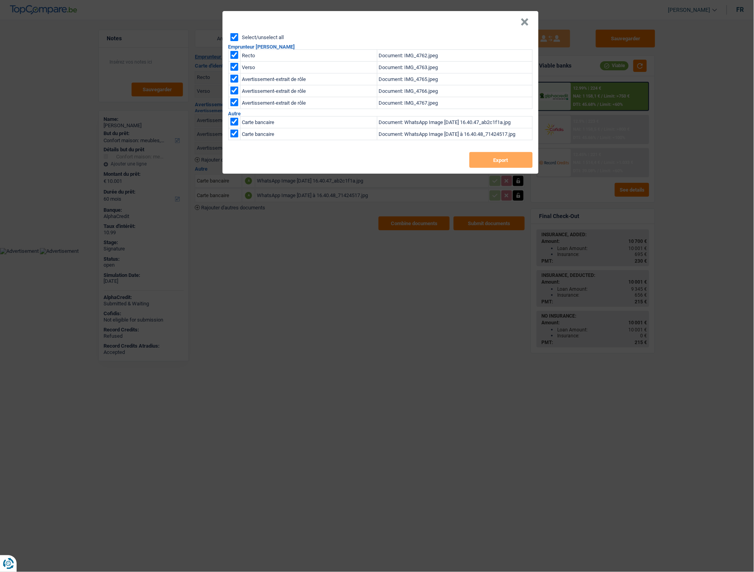
checkbox input "true"
click at [483, 157] on button "Export" at bounding box center [501, 160] width 63 height 16
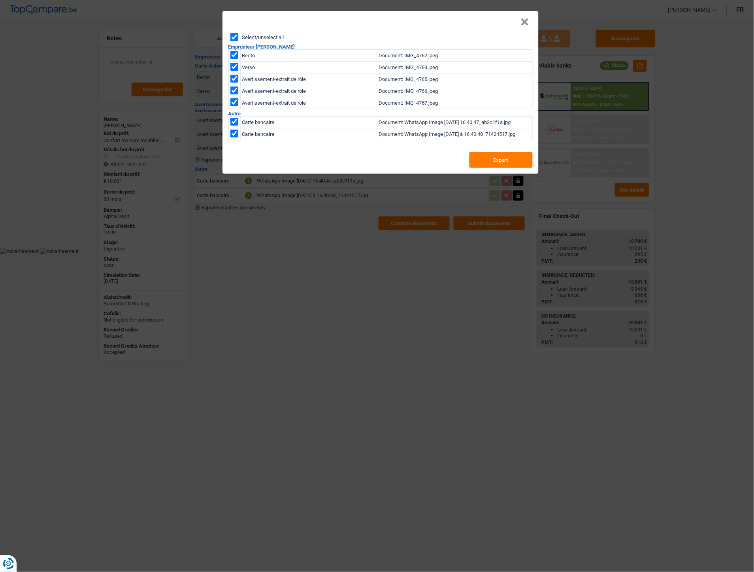
click at [521, 26] on button "×" at bounding box center [525, 22] width 8 height 8
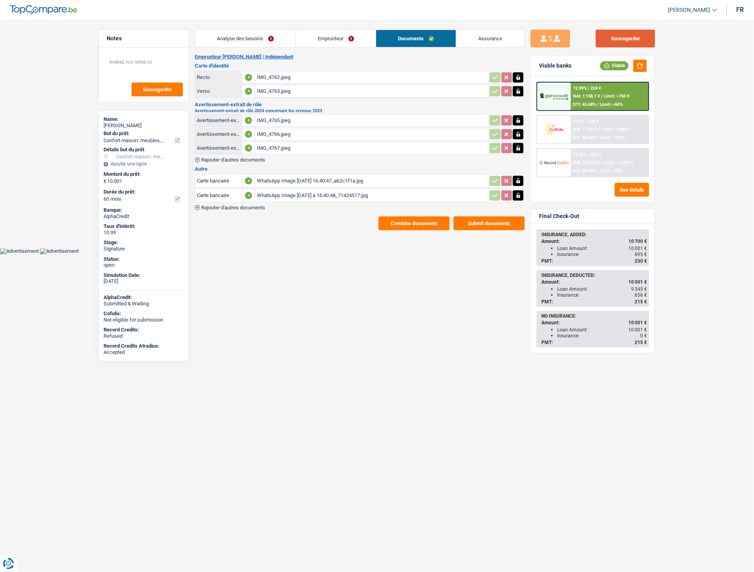
click at [613, 45] on button "Sauvegarder" at bounding box center [625, 39] width 59 height 18
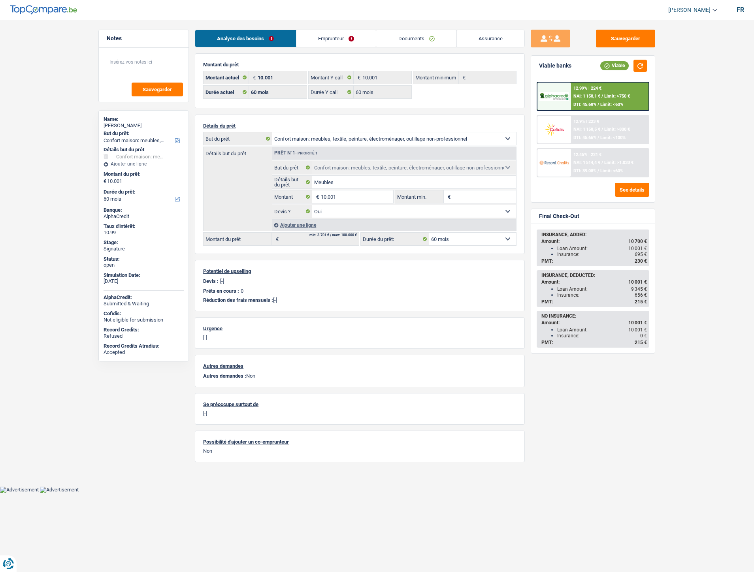
select select "household"
select select "60"
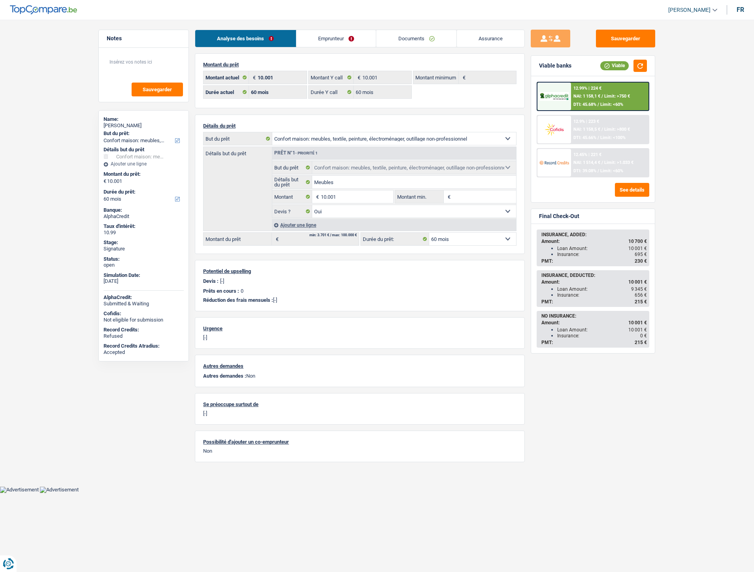
select select "household"
select select "yes"
select select "60"
click at [607, 92] on div "12.99% | 224 € NAI: 1 158,1 € / Limit: >750 € DTI: 45.68% / Limit: <60%" at bounding box center [610, 97] width 78 height 28
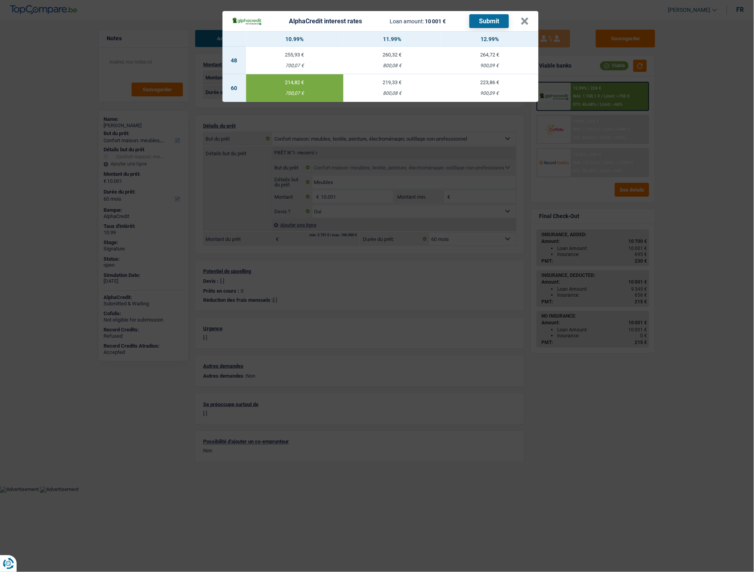
drag, startPoint x: 285, startPoint y: 92, endPoint x: 300, endPoint y: 96, distance: 15.3
click at [300, 96] on td "214,82 € 700,07 €" at bounding box center [295, 88] width 98 height 28
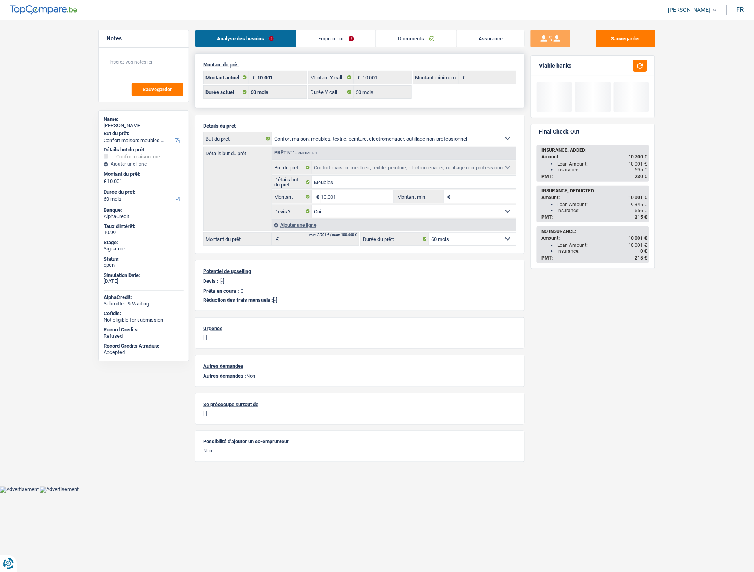
drag, startPoint x: 299, startPoint y: 93, endPoint x: 275, endPoint y: 104, distance: 25.5
click at [266, 107] on div "Montant du prêt 10.001 € Montant actuel 10.001 € Montant Y call € Montant minim…" at bounding box center [360, 257] width 330 height 409
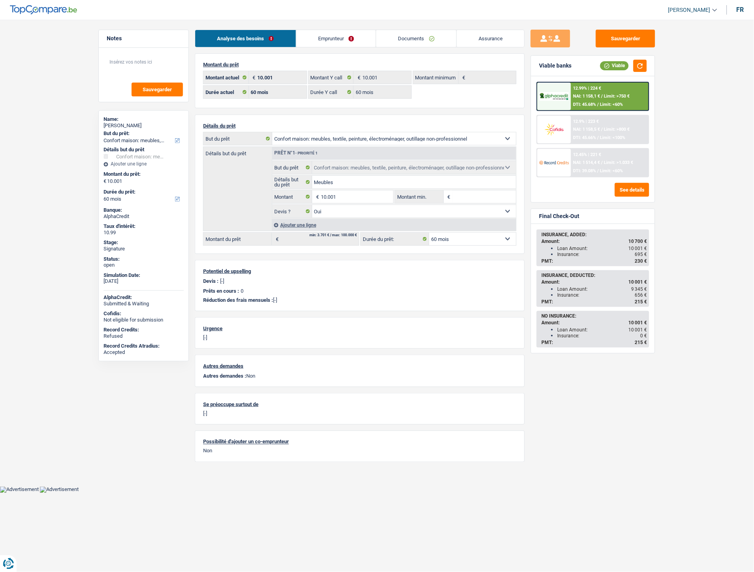
click at [680, 127] on main "Notes Sauvegarder Name: Dumitru covaci But du prêt: Confort maison: meubles, te…" at bounding box center [377, 249] width 754 height 475
click at [588, 93] on div "12.99% | 224 € NAI: 1 158,1 € / Limit: >750 € DTI: 45.68% / Limit: <60%" at bounding box center [610, 97] width 78 height 28
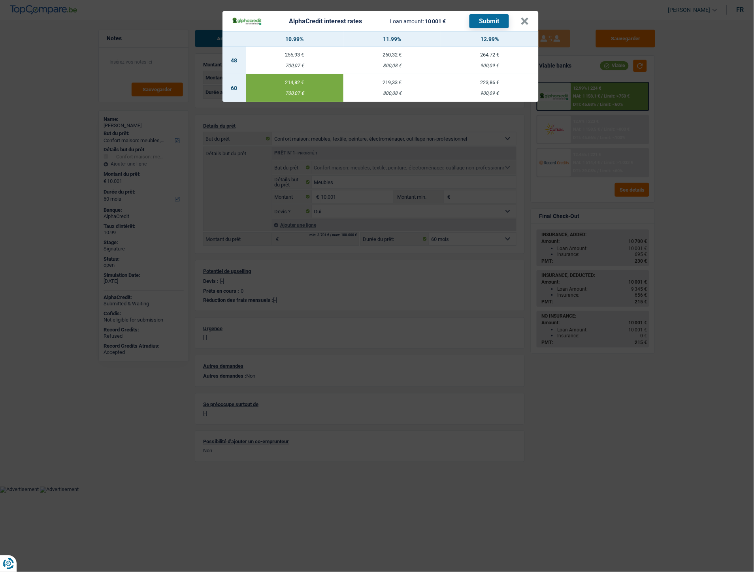
drag, startPoint x: 286, startPoint y: 93, endPoint x: 299, endPoint y: 95, distance: 13.3
click at [299, 95] on div "700,07 €" at bounding box center [295, 93] width 98 height 5
copy div "700,07"
click at [522, 21] on button "×" at bounding box center [525, 21] width 8 height 8
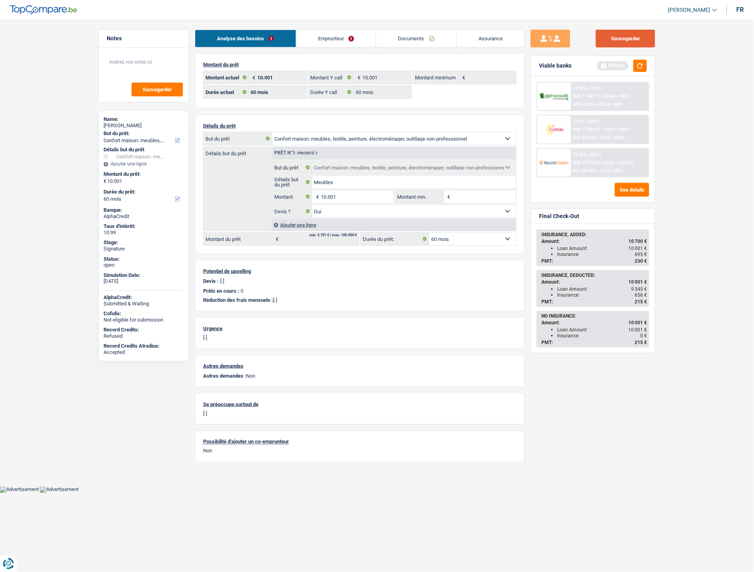
click at [605, 39] on button "Sauvegarder" at bounding box center [625, 39] width 59 height 18
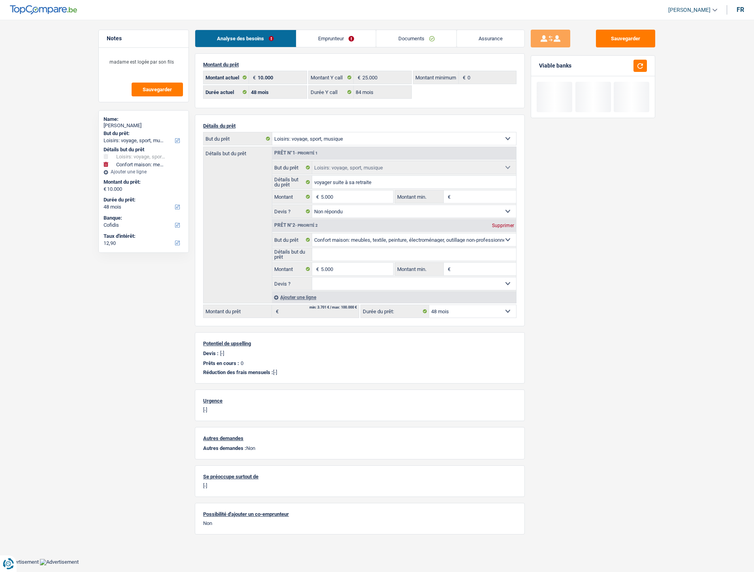
select select "hobbies"
select select "household"
select select "48"
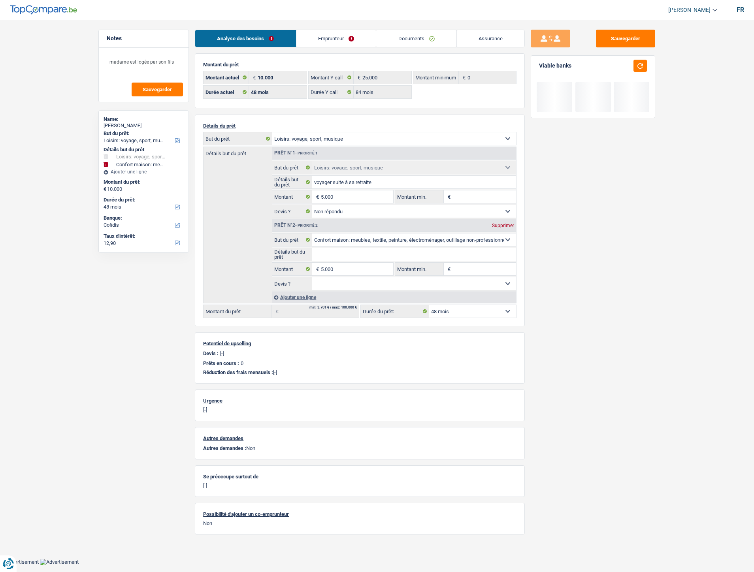
select select "84"
select select "hobbies"
select select "not_answered"
select select "household"
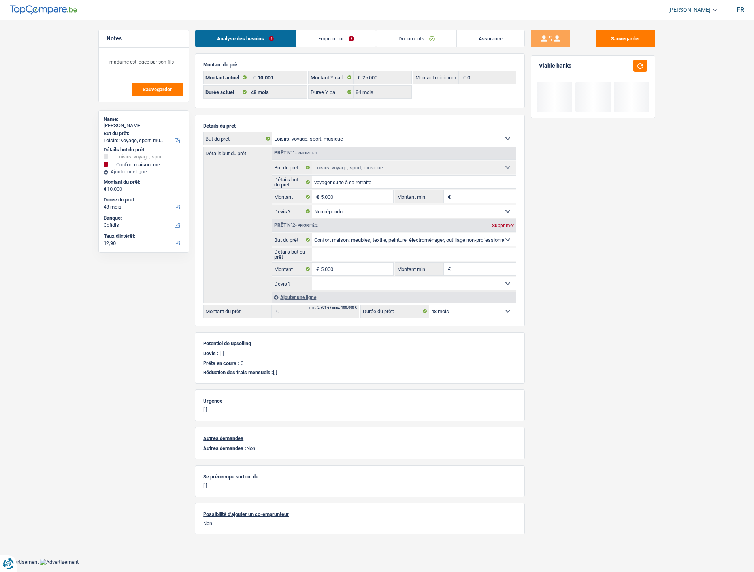
select select "48"
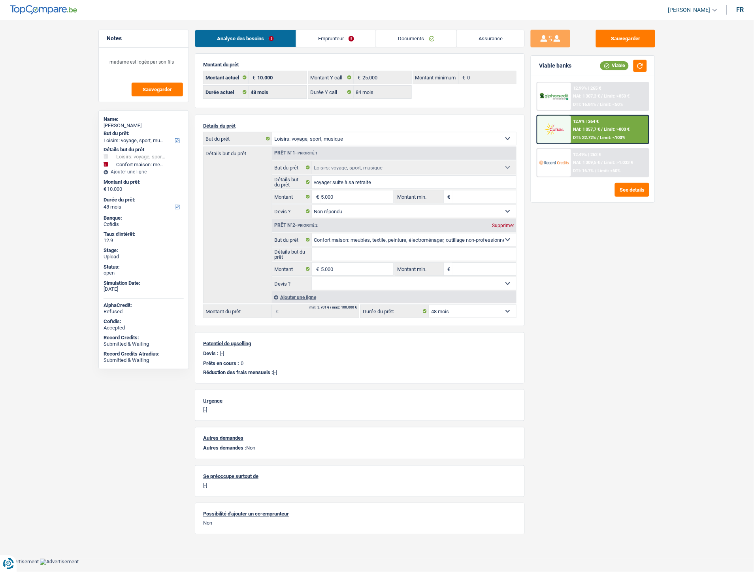
click at [569, 130] on div at bounding box center [553, 130] width 33 height 28
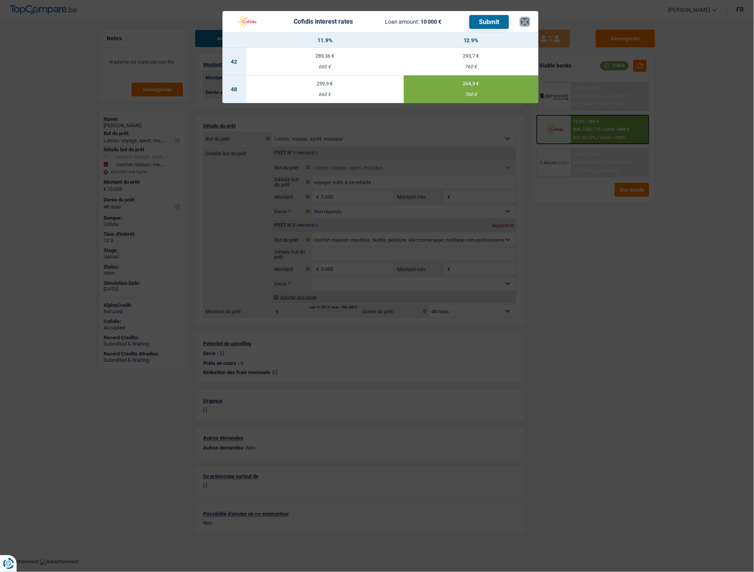
click at [529, 23] on button "×" at bounding box center [525, 22] width 8 height 8
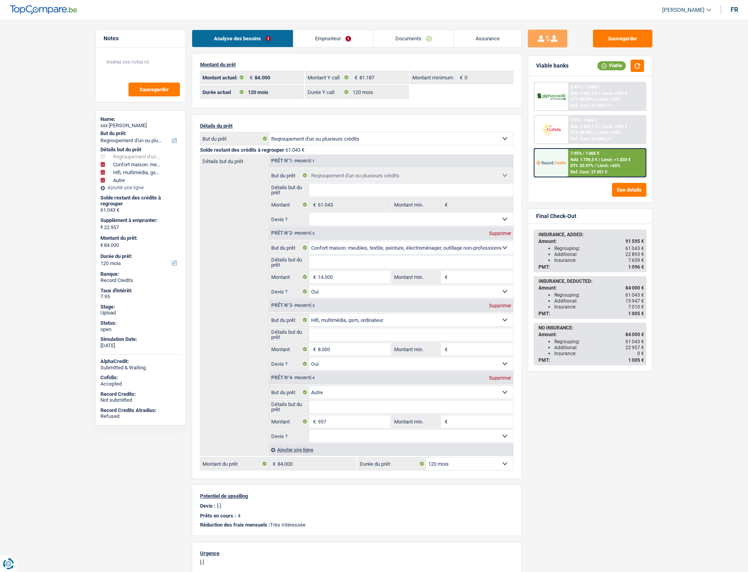
select select "refinancing"
select select "household"
select select "tech"
select select "other"
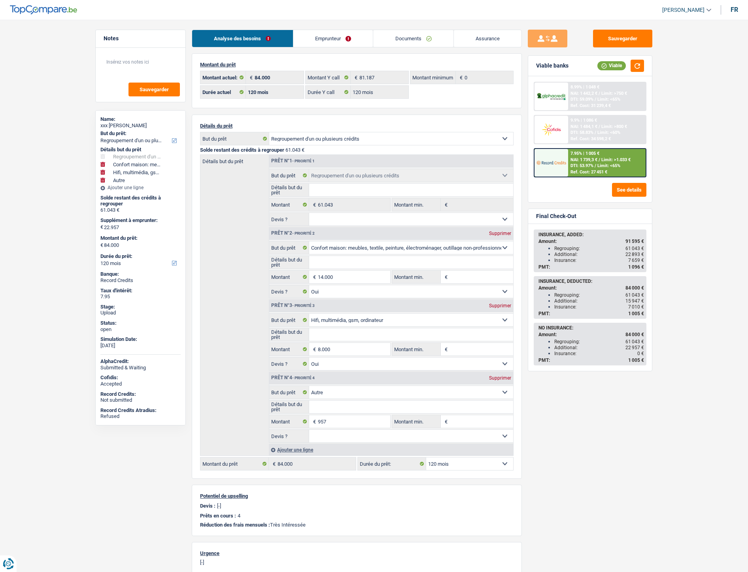
select select "120"
select select "refinancing"
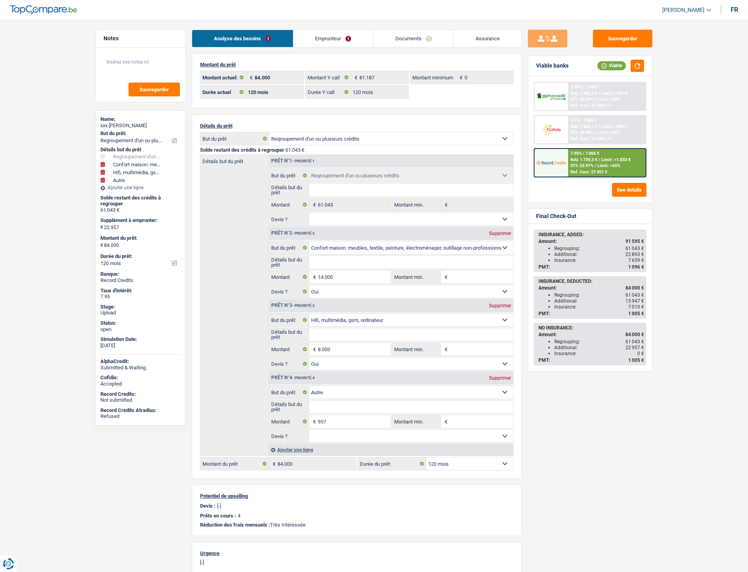
select select "household"
select select "yes"
select select "tech"
select select "yes"
select select "other"
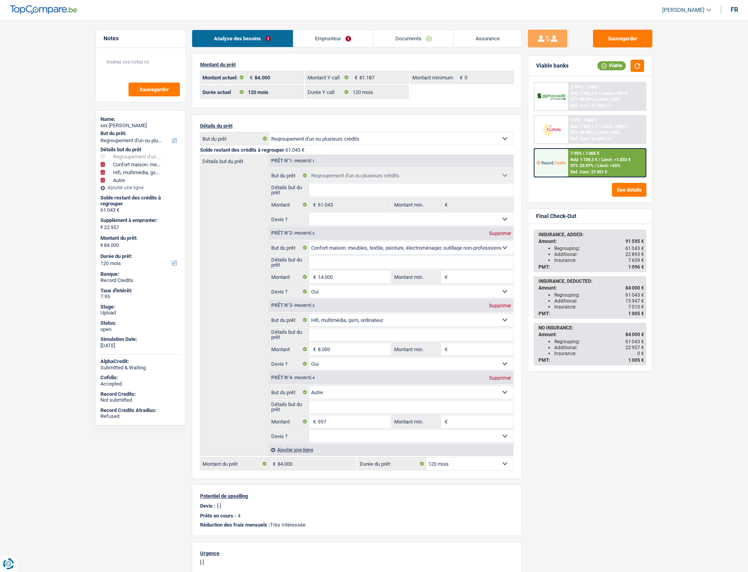
select select "120"
select select "32"
select select "single"
click at [350, 44] on link "Emprunteur" at bounding box center [333, 38] width 80 height 17
select select "refinancing"
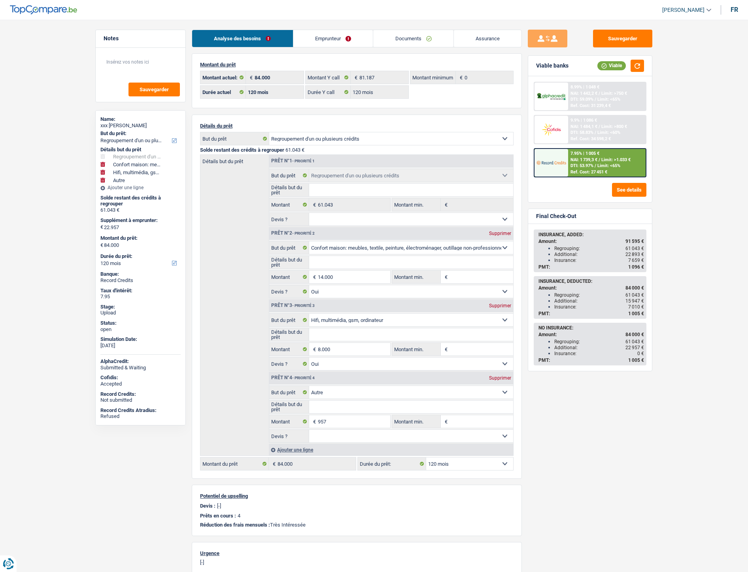
select select "refinancing"
select select "household"
select select "tech"
select select "other"
select select "120"
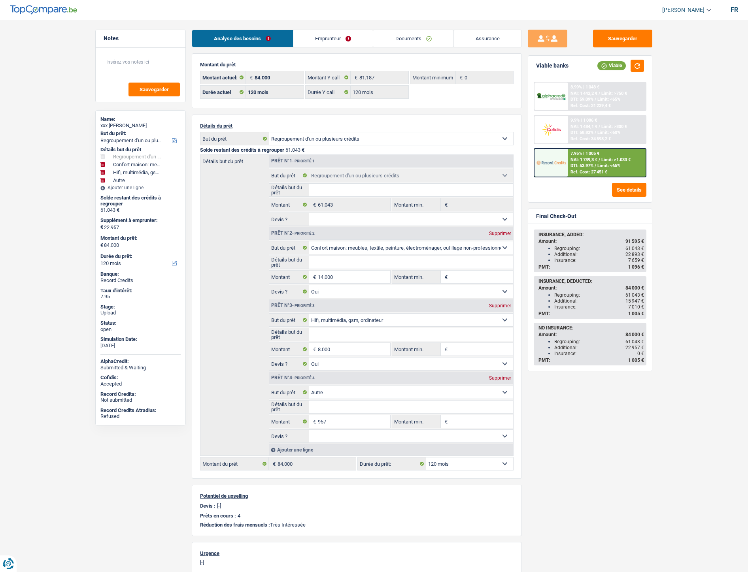
select select "120"
select select "refinancing"
select select "household"
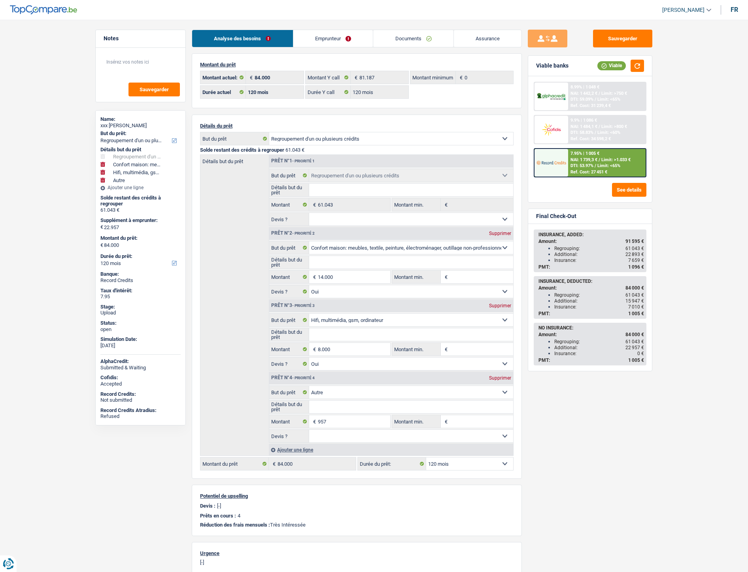
select select "yes"
select select "tech"
select select "yes"
select select "other"
select select "120"
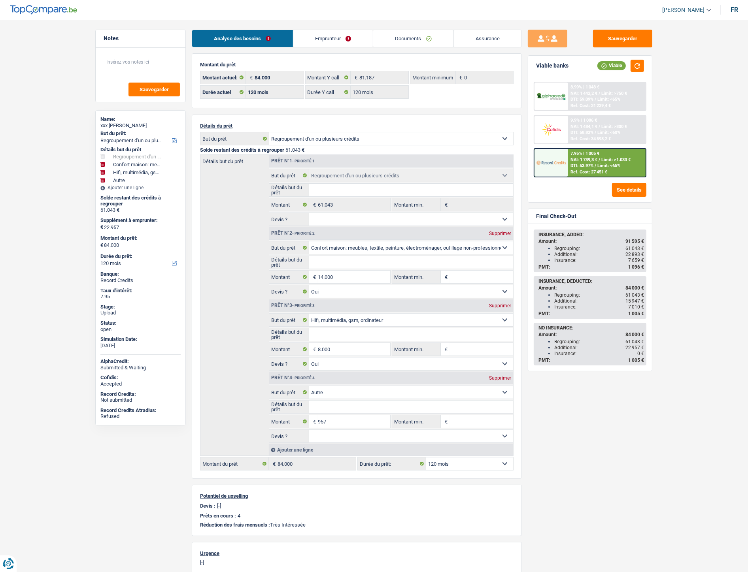
click at [406, 44] on link "Documents" at bounding box center [413, 38] width 80 height 17
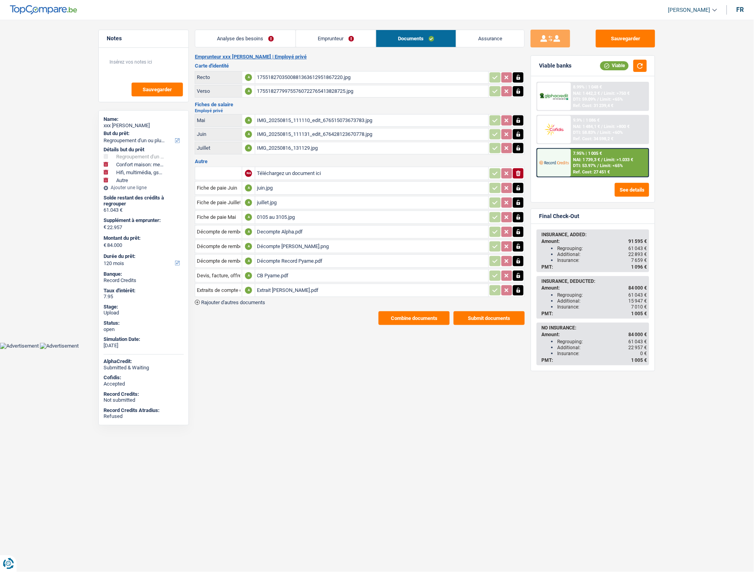
click at [277, 258] on div "Décompte Record Pyame.pdf" at bounding box center [372, 261] width 230 height 12
click at [343, 45] on link "Emprunteur" at bounding box center [336, 38] width 80 height 17
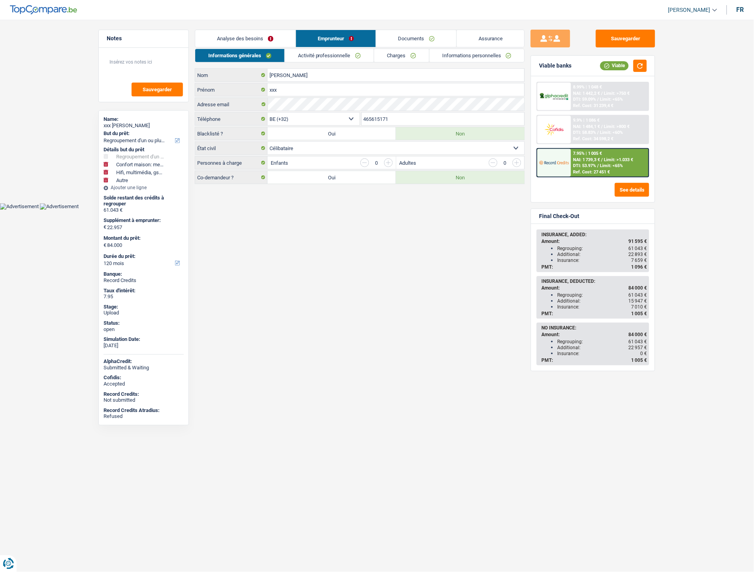
click at [480, 58] on link "Informations personnelles" at bounding box center [477, 55] width 95 height 13
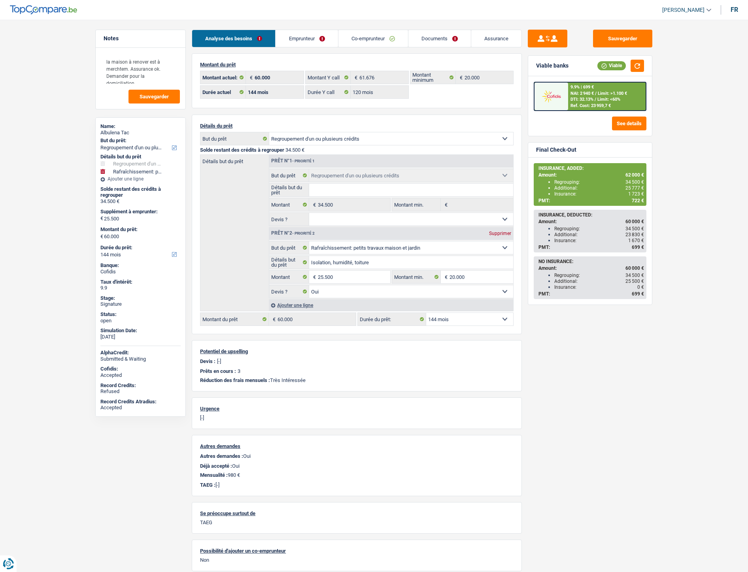
select select "refinancing"
select select "houseOrGarden"
select select "144"
select select "32"
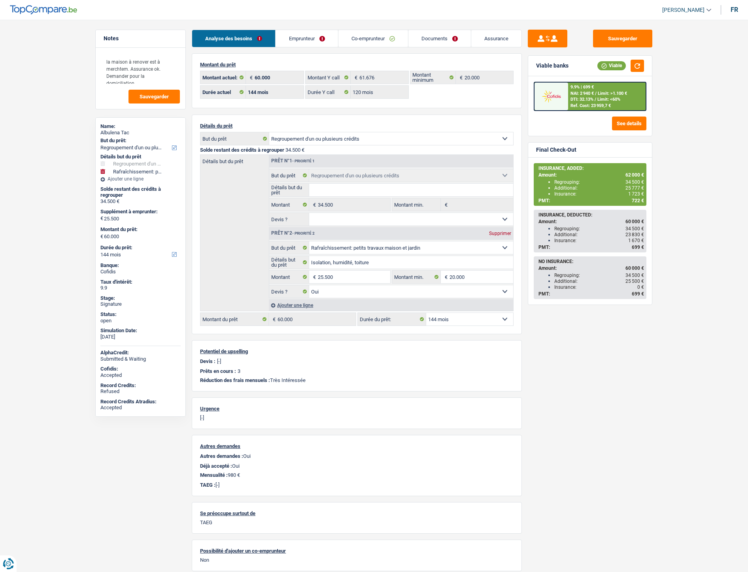
select select "married"
click at [317, 38] on link "Emprunteur" at bounding box center [306, 38] width 62 height 17
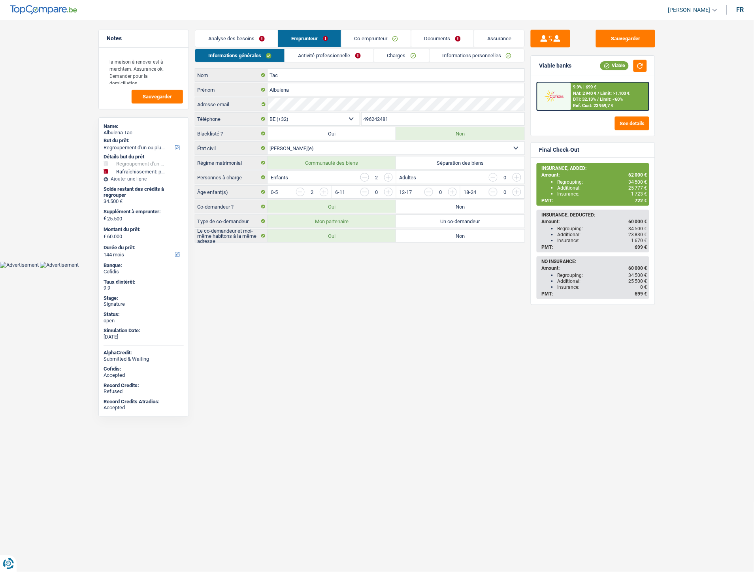
click at [390, 44] on link "Co-emprunteur" at bounding box center [376, 38] width 70 height 17
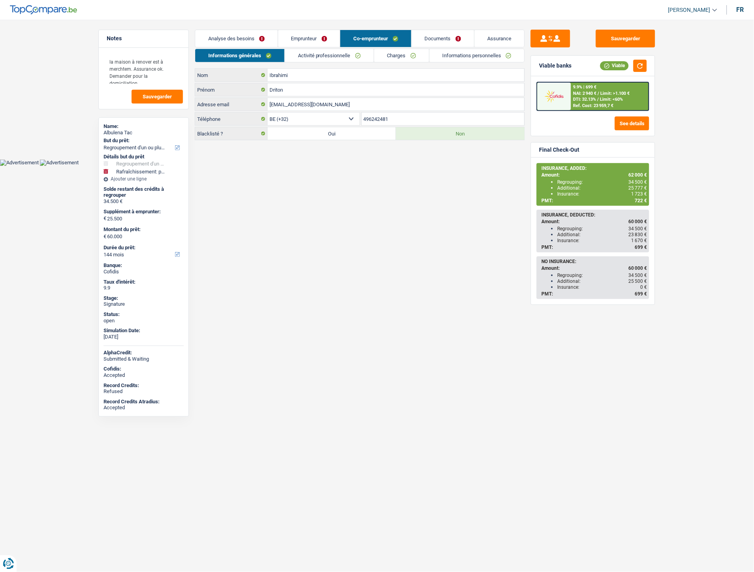
click at [423, 33] on link "Documents" at bounding box center [443, 38] width 62 height 17
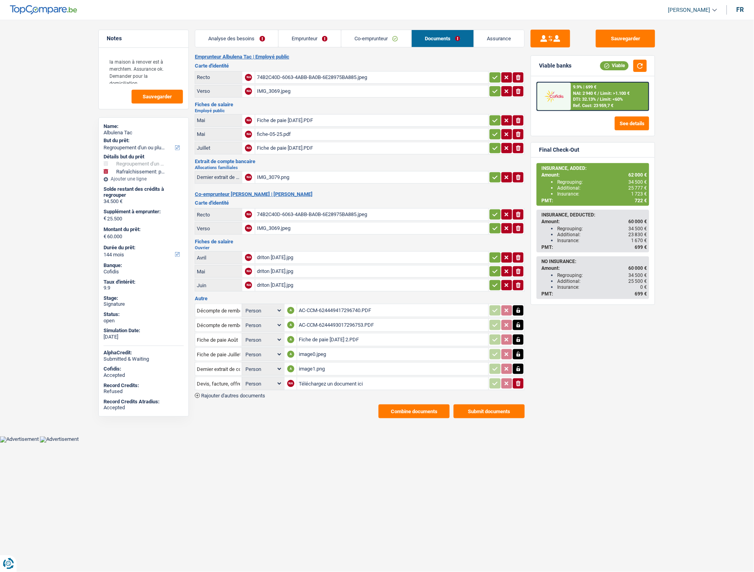
click at [300, 41] on link "Emprunteur" at bounding box center [310, 38] width 62 height 17
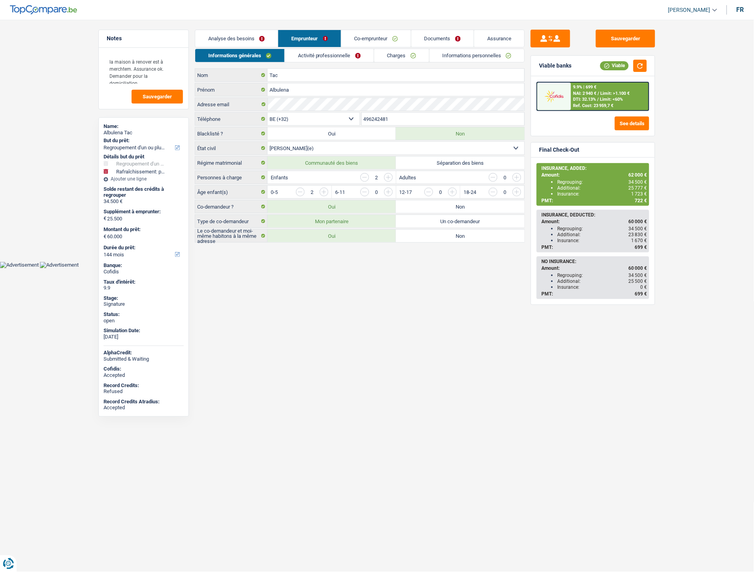
click at [245, 38] on link "Analyse des besoins" at bounding box center [236, 38] width 83 height 17
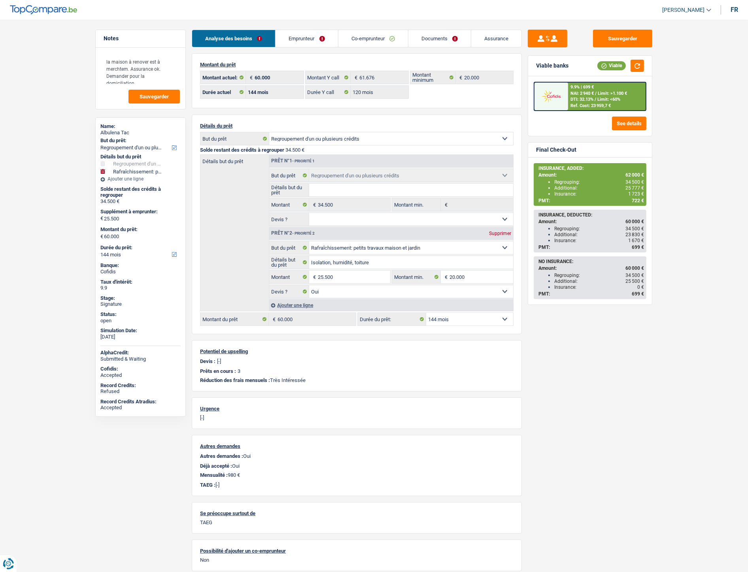
click at [302, 41] on link "Emprunteur" at bounding box center [306, 38] width 62 height 17
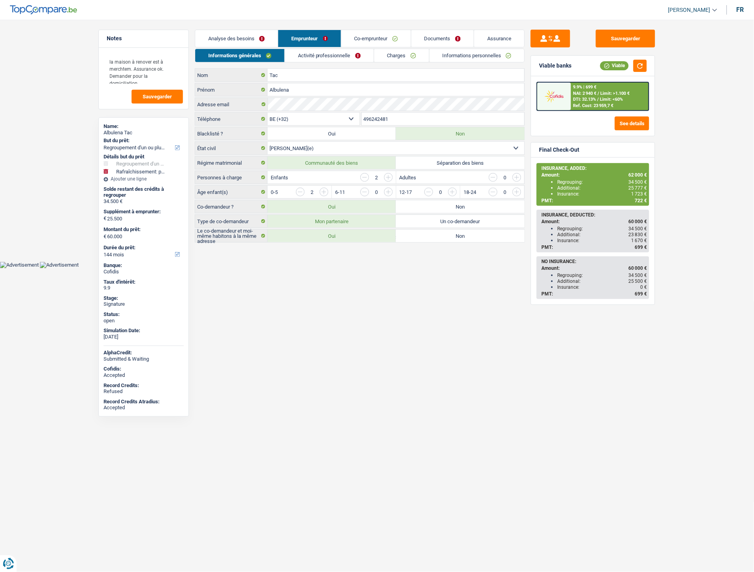
click at [235, 38] on link "Analyse des besoins" at bounding box center [236, 38] width 83 height 17
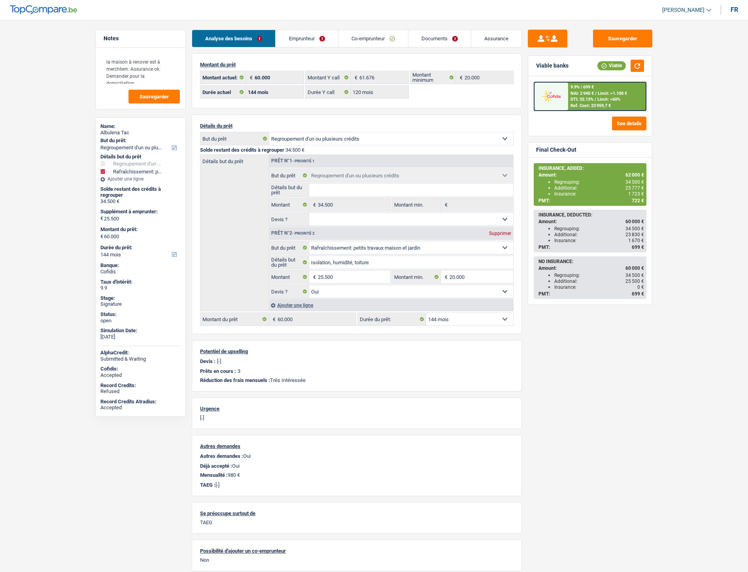
select select "refinancing"
select select "houseOrGarden"
select select "144"
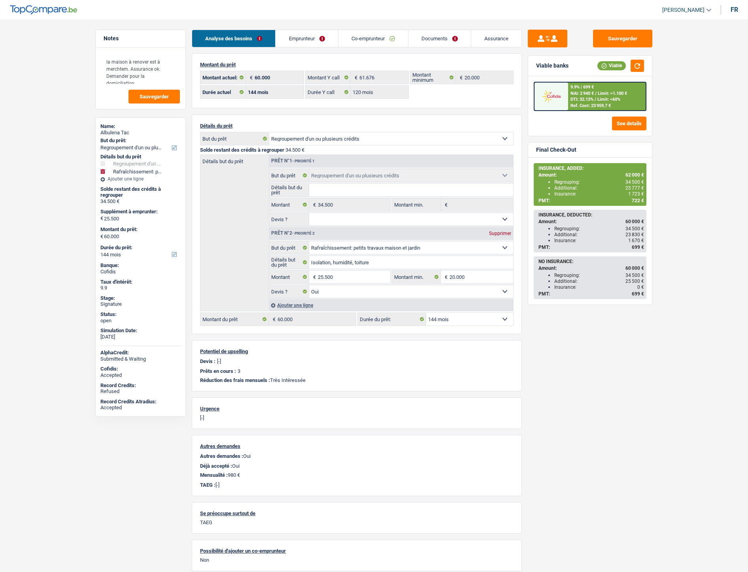
select select "120"
select select "refinancing"
select select "houseOrGarden"
select select "yes"
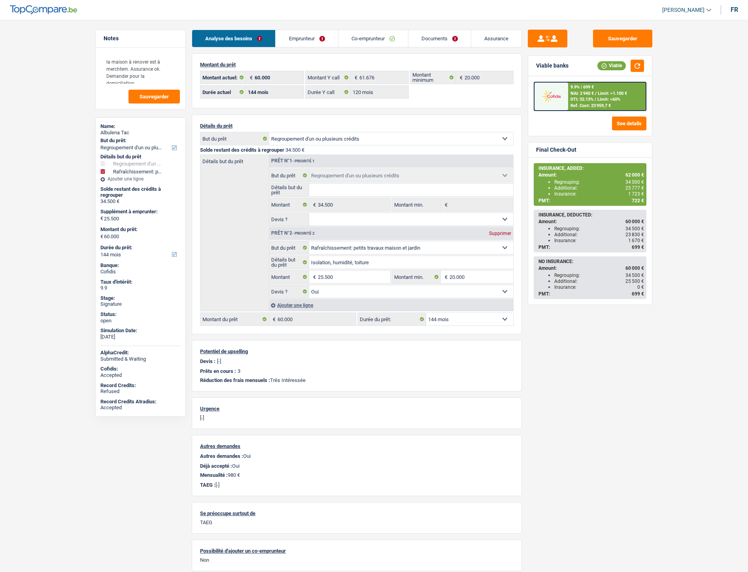
select select "144"
click at [291, 40] on link "Emprunteur" at bounding box center [306, 38] width 62 height 17
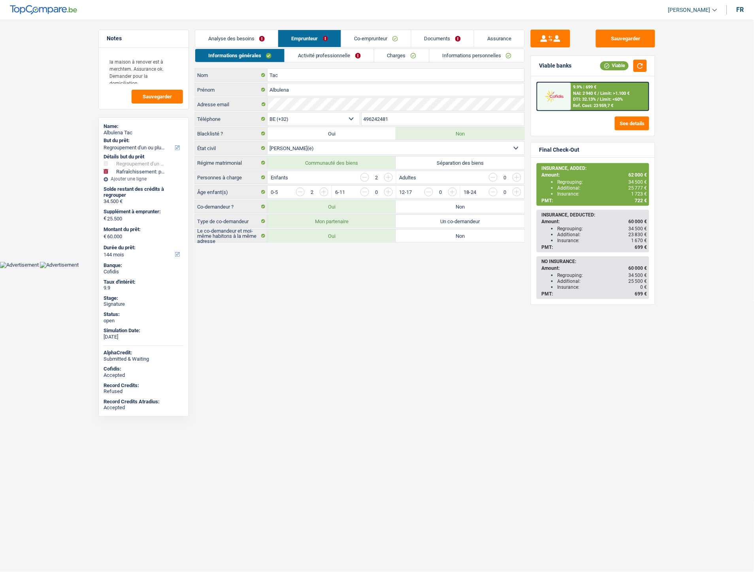
click at [371, 44] on link "Co-emprunteur" at bounding box center [376, 38] width 70 height 17
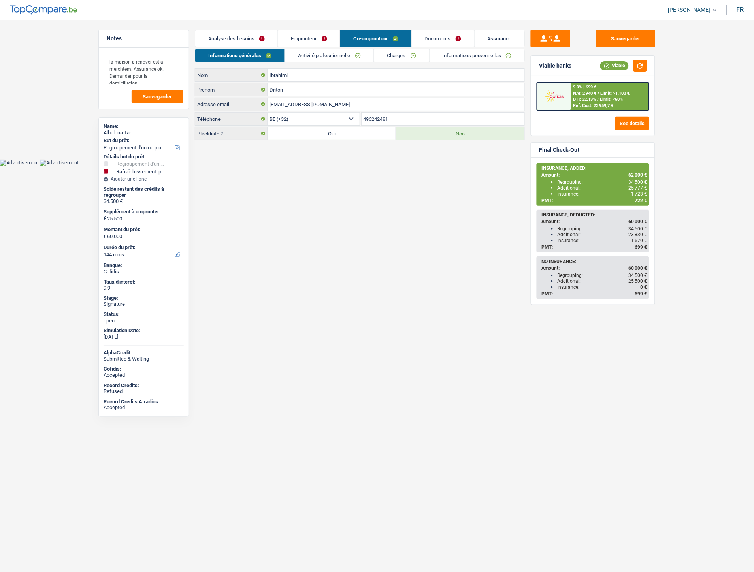
click at [307, 37] on link "Emprunteur" at bounding box center [309, 38] width 62 height 17
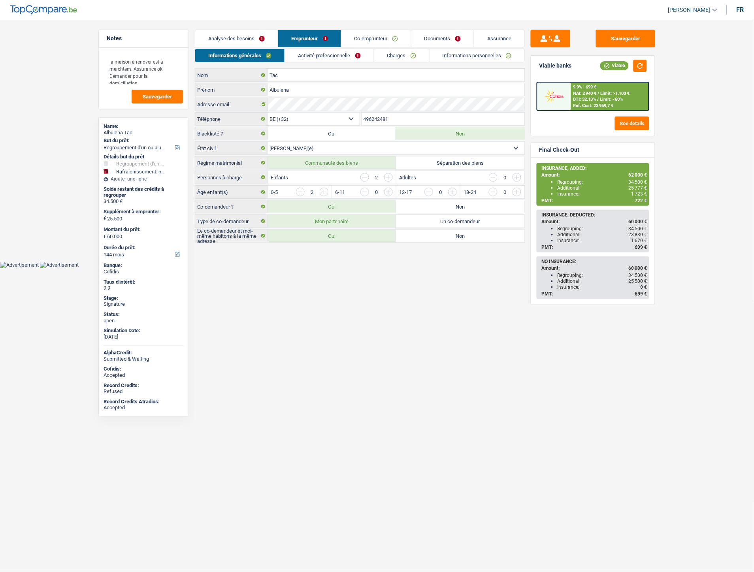
click at [454, 57] on link "Informations personnelles" at bounding box center [477, 55] width 95 height 13
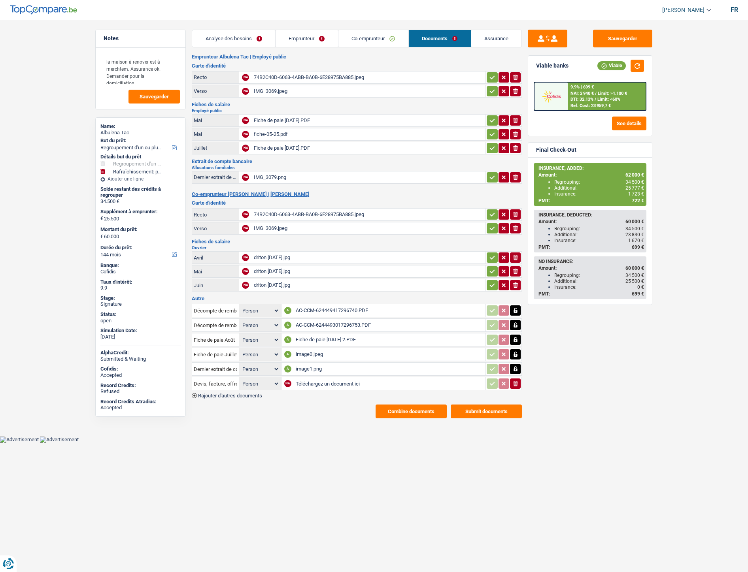
select select "refinancing"
select select "houseOrGarden"
select select "144"
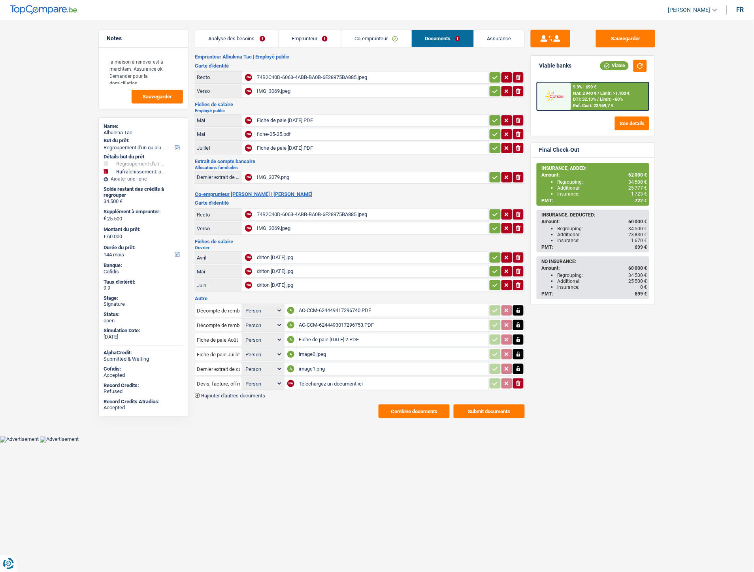
click at [403, 405] on button "Combine documents" at bounding box center [414, 412] width 71 height 14
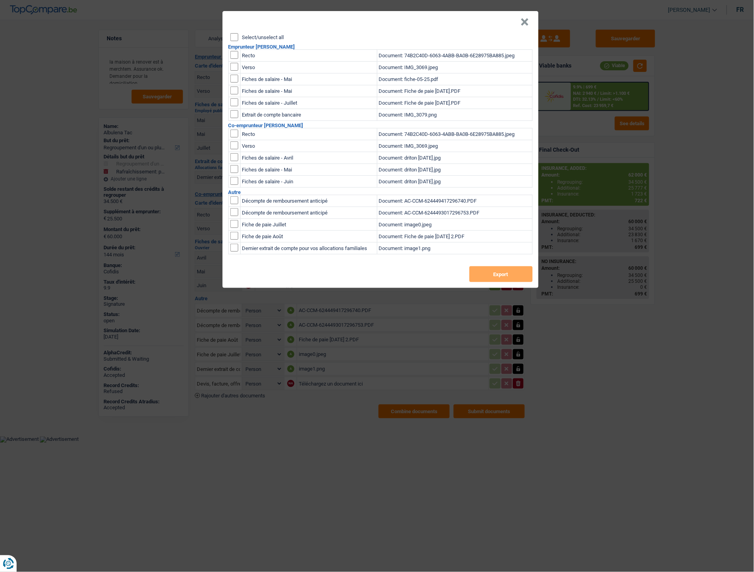
click at [238, 57] on input "checkbox" at bounding box center [234, 55] width 8 height 8
checkbox input "true"
click at [236, 59] on input "checkbox" at bounding box center [234, 55] width 8 height 8
checkbox input "true"
click at [479, 275] on button "Export" at bounding box center [501, 274] width 63 height 16
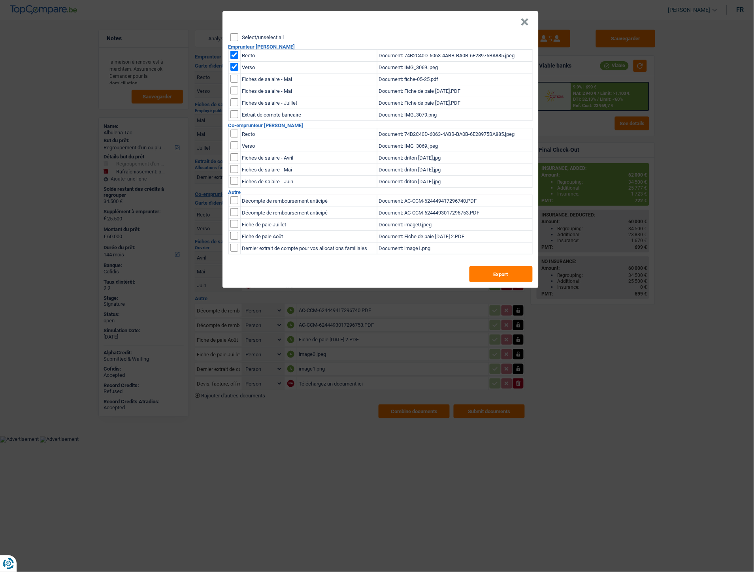
drag, startPoint x: 524, startPoint y: 25, endPoint x: 481, endPoint y: 6, distance: 46.5
click at [524, 25] on button "×" at bounding box center [525, 22] width 8 height 8
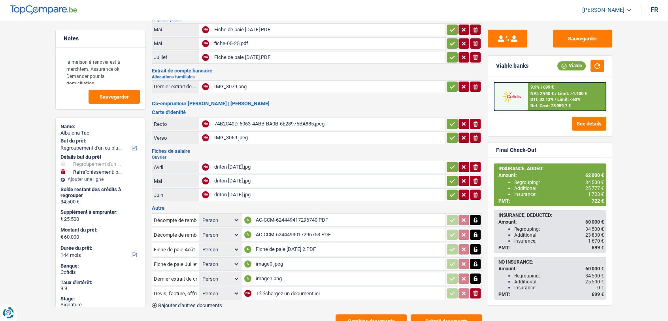
scroll to position [103, 0]
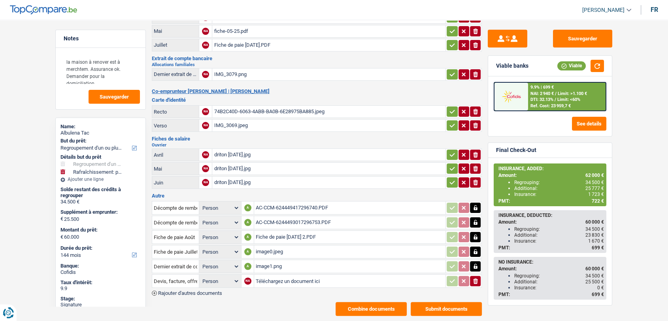
click at [297, 231] on div "Fiche de paie [DATE] 2.PDF" at bounding box center [350, 237] width 188 height 12
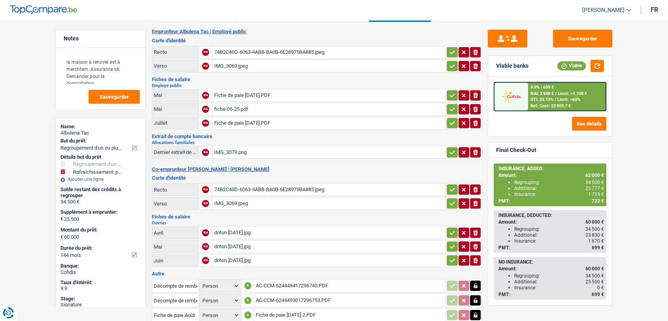
scroll to position [25, 0]
click at [253, 124] on div "Fiche de paie [DATE].PDF" at bounding box center [329, 123] width 230 height 12
click at [229, 97] on div "Fiche de paie [DATE].PDF" at bounding box center [329, 96] width 230 height 12
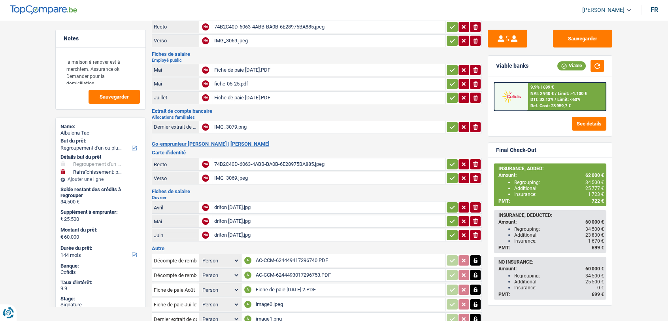
scroll to position [60, 0]
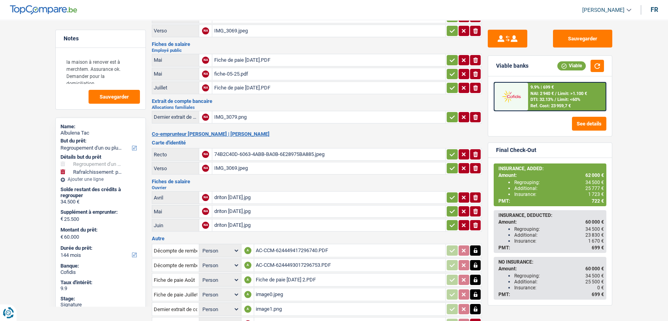
click at [234, 194] on div "driton [DATE].jpg" at bounding box center [329, 197] width 230 height 12
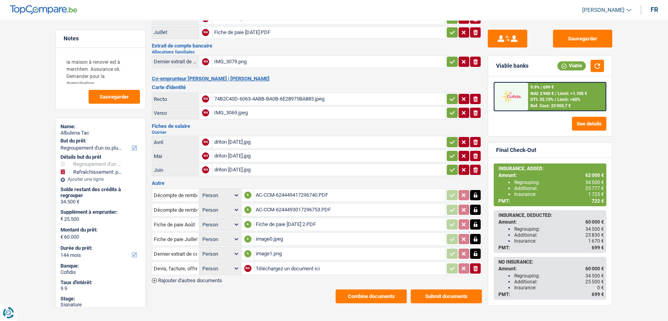
scroll to position [117, 0]
